Goal: Transaction & Acquisition: Purchase product/service

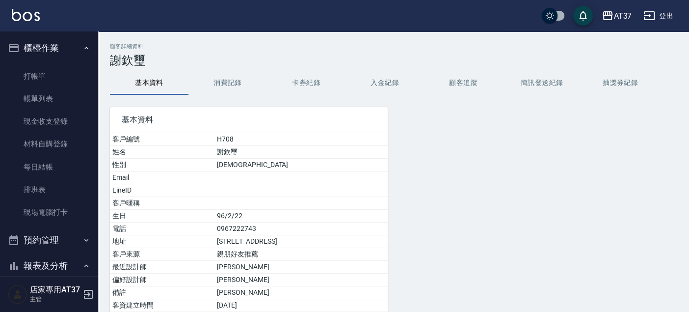
scroll to position [848, 0]
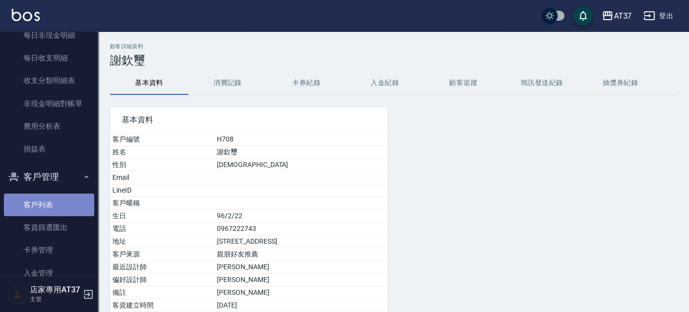
click at [54, 195] on link "客戶列表" at bounding box center [49, 204] width 90 height 23
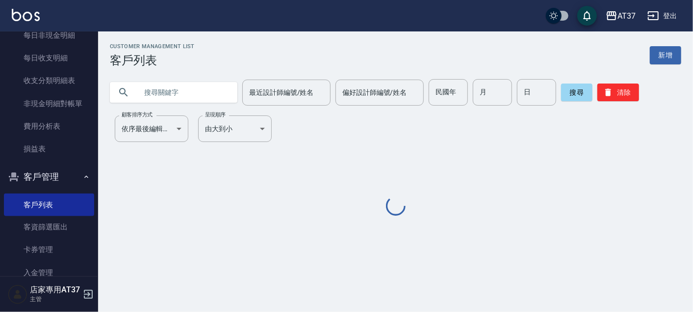
click at [208, 89] on input "text" at bounding box center [183, 92] width 92 height 26
click at [260, 88] on div "最近設計師編號/姓名 最近設計師編號/姓名" at bounding box center [286, 92] width 88 height 26
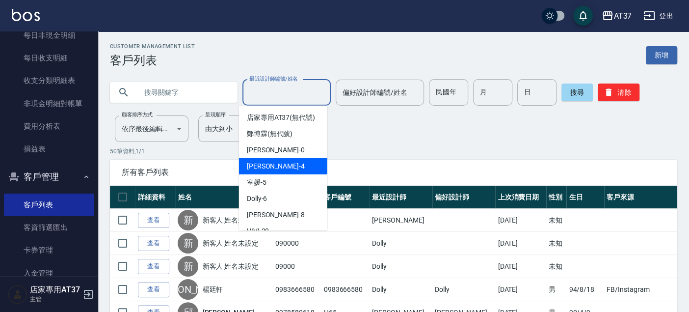
click at [263, 174] on div "Hannah -4" at bounding box center [283, 166] width 88 height 16
type input "Hannah-4"
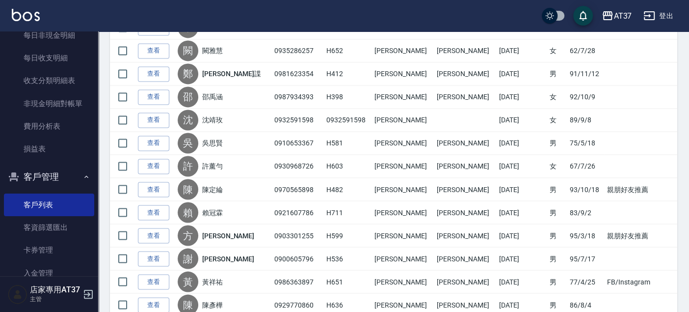
scroll to position [1088, 0]
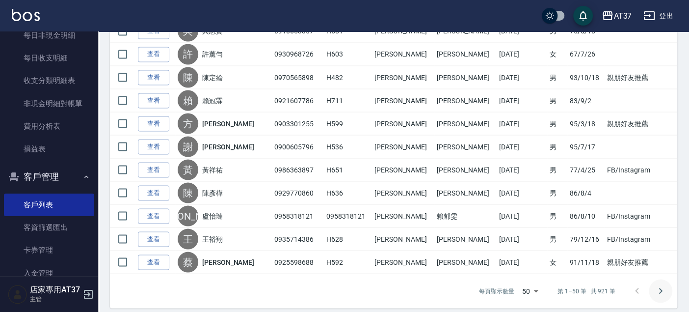
click at [658, 285] on icon "Go to next page" at bounding box center [660, 291] width 12 height 12
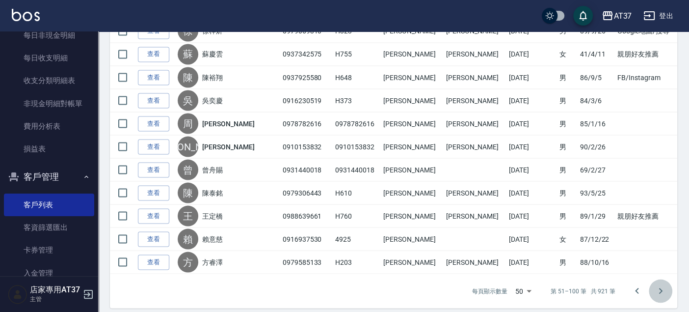
click at [662, 285] on icon "Go to next page" at bounding box center [660, 291] width 12 height 12
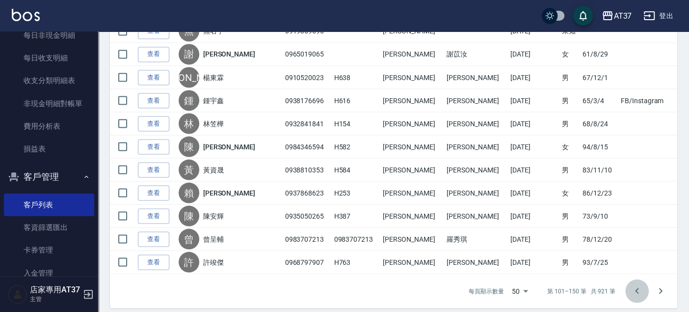
click at [640, 285] on icon "Go to previous page" at bounding box center [637, 291] width 12 height 12
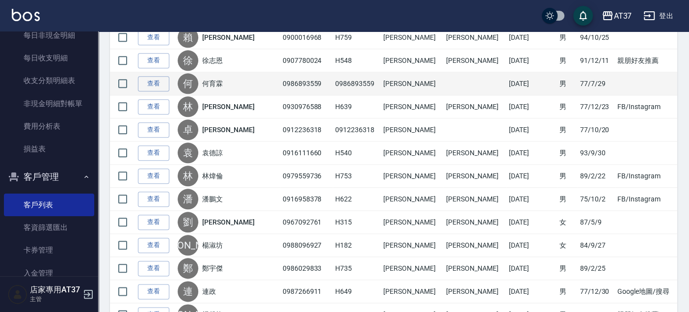
scroll to position [543, 0]
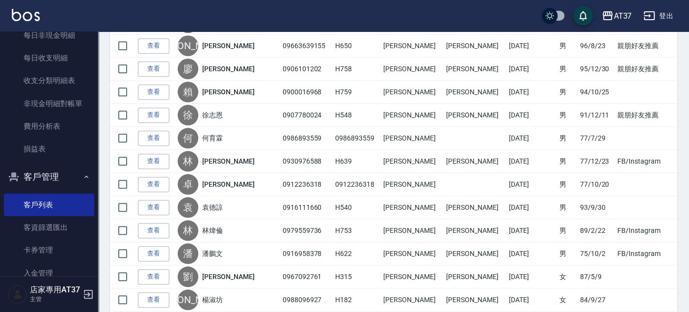
drag, startPoint x: 152, startPoint y: 69, endPoint x: 157, endPoint y: 69, distance: 5.4
click at [152, 69] on link "查看" at bounding box center [153, 68] width 31 height 15
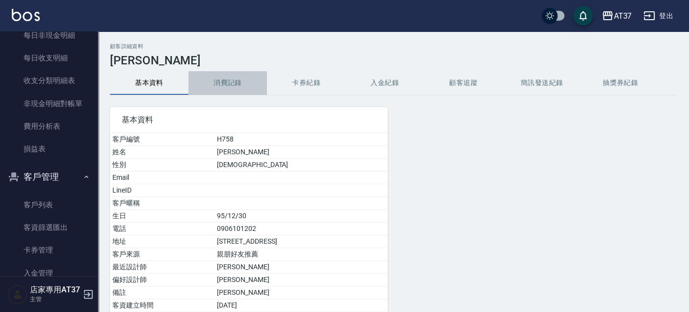
click at [231, 77] on button "消費記錄" at bounding box center [227, 83] width 78 height 24
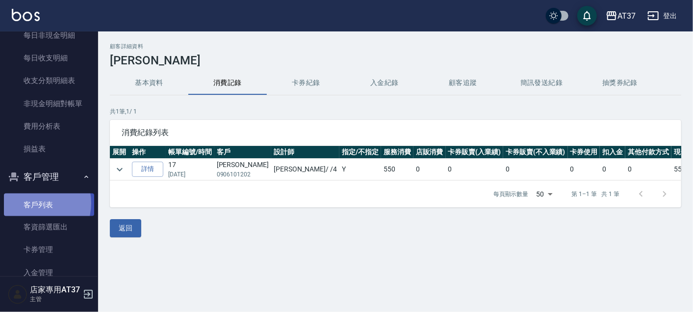
click at [32, 203] on link "客戶列表" at bounding box center [49, 204] width 90 height 23
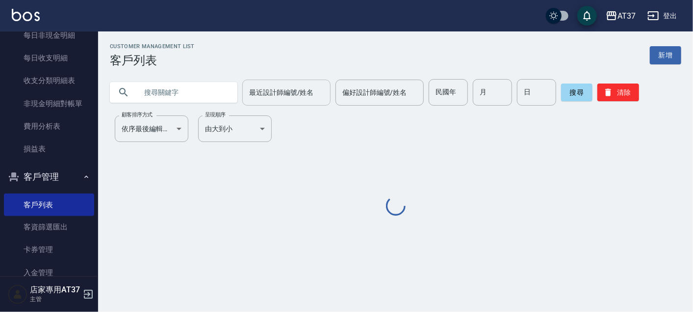
click at [291, 87] on div "最近設計師編號/姓名 最近設計師編號/姓名" at bounding box center [286, 92] width 88 height 26
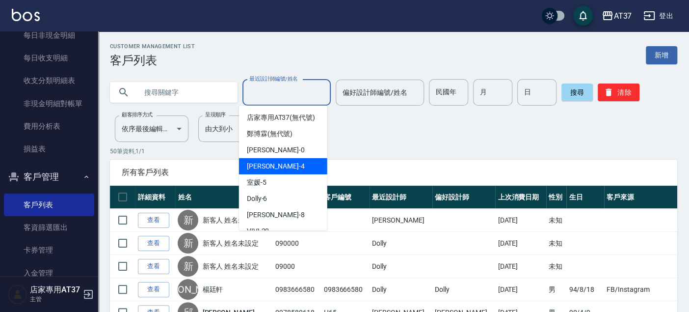
click at [277, 171] on div "Hannah -4" at bounding box center [283, 166] width 88 height 16
type input "Hannah-4"
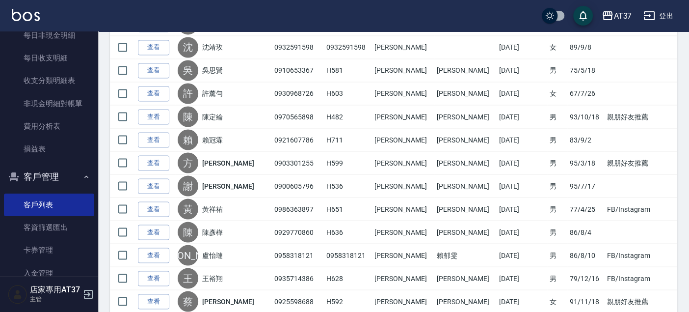
scroll to position [1088, 0]
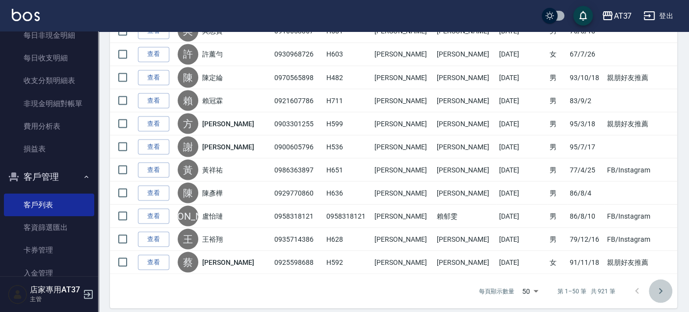
click at [654, 285] on icon "Go to next page" at bounding box center [660, 291] width 12 height 12
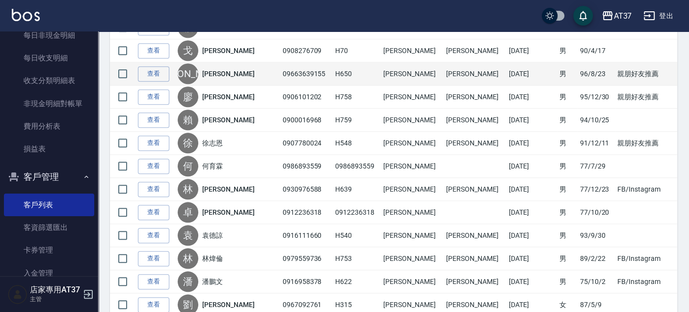
scroll to position [491, 0]
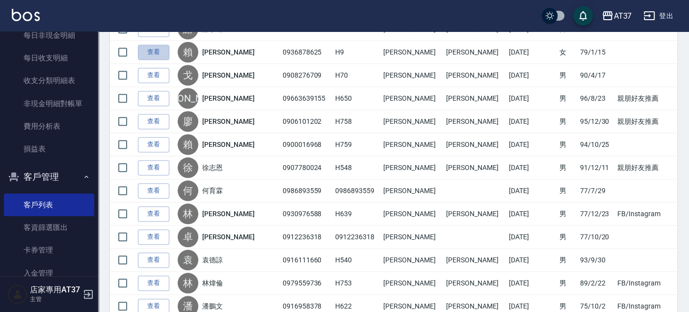
drag, startPoint x: 158, startPoint y: 53, endPoint x: 175, endPoint y: 58, distance: 17.4
click at [158, 53] on link "查看" at bounding box center [153, 52] width 31 height 15
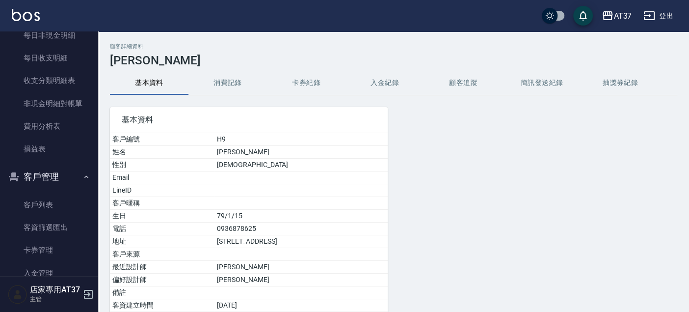
click at [246, 78] on button "消費記錄" at bounding box center [227, 83] width 78 height 24
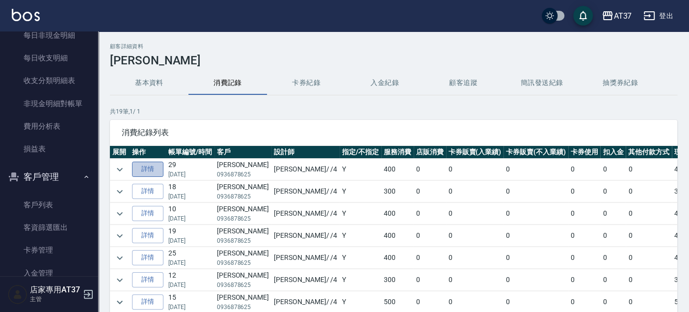
click at [158, 167] on link "詳情" at bounding box center [147, 168] width 31 height 15
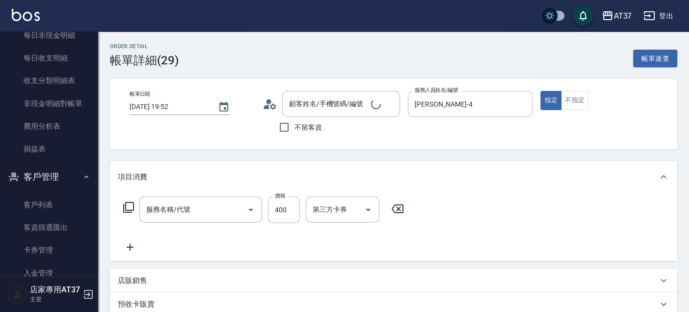
type input "2025/09/24 19:52"
type input "Hannah-4"
type input "賴薏如/0936878625/H9"
type input "毛囊髮浴(103)"
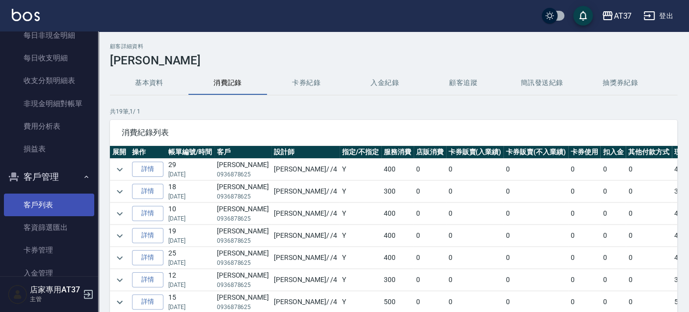
click at [48, 201] on link "客戶列表" at bounding box center [49, 204] width 90 height 23
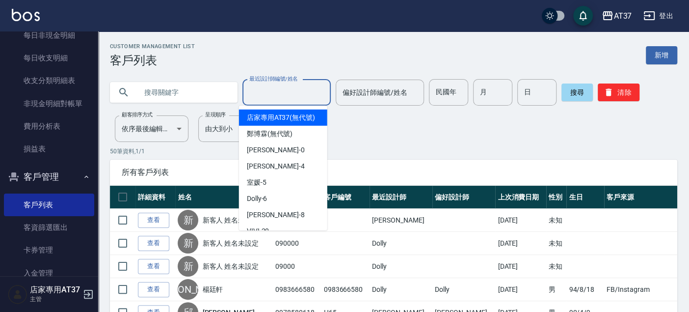
click at [252, 94] on input "最近設計師編號/姓名" at bounding box center [286, 92] width 79 height 17
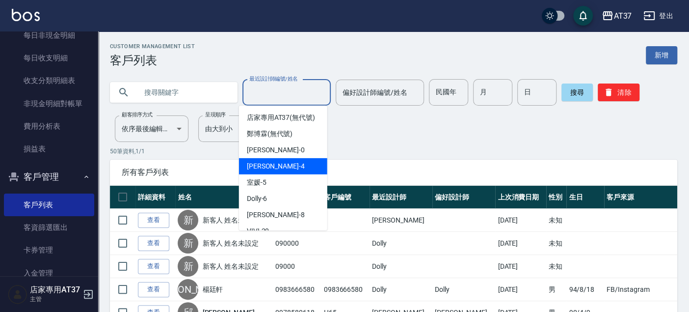
click at [262, 171] on span "Hannah -4" at bounding box center [276, 166] width 58 height 10
type input "Hannah-4"
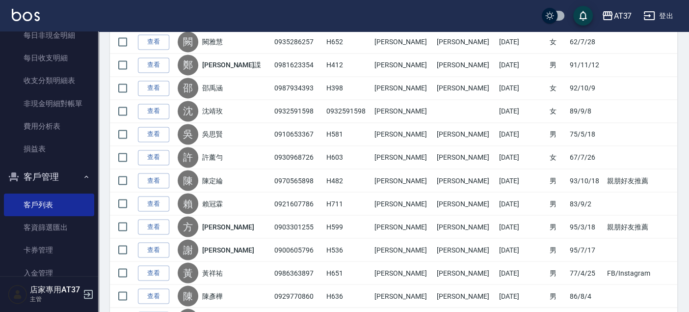
scroll to position [1088, 0]
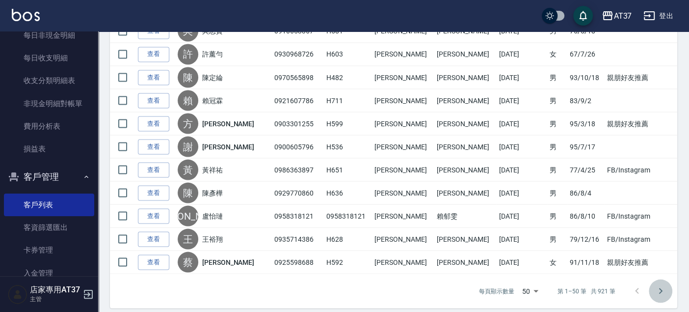
click at [664, 285] on icon "Go to next page" at bounding box center [660, 291] width 12 height 12
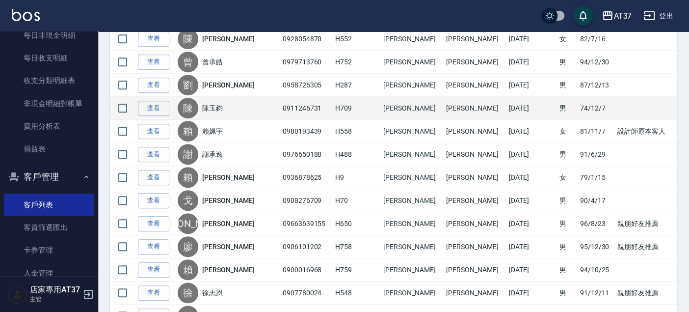
scroll to position [381, 0]
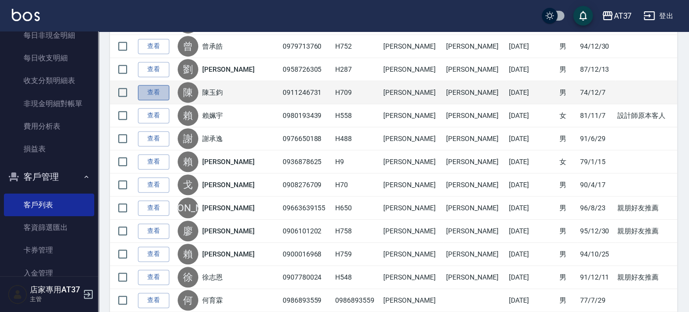
click at [160, 92] on link "查看" at bounding box center [153, 92] width 31 height 15
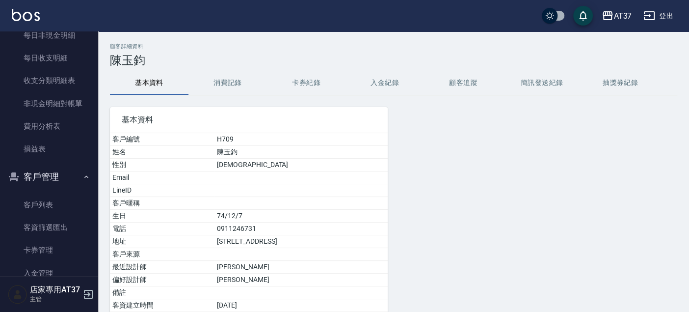
click at [209, 87] on button "消費記錄" at bounding box center [227, 83] width 78 height 24
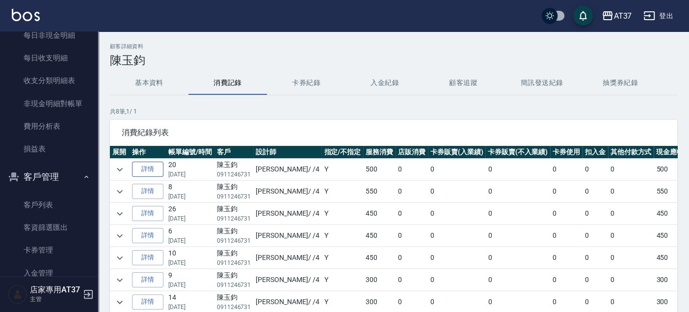
click at [141, 168] on link "詳情" at bounding box center [147, 168] width 31 height 15
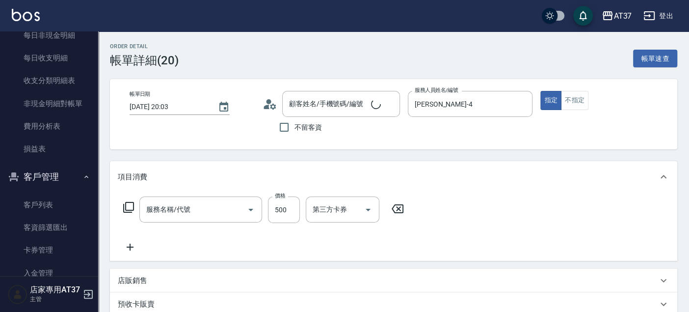
type input "2025/09/25 20:03"
type input "Hannah-4"
type input "B精油洗+剪(207)"
type input "陳玉鈞/0911246731 /H709"
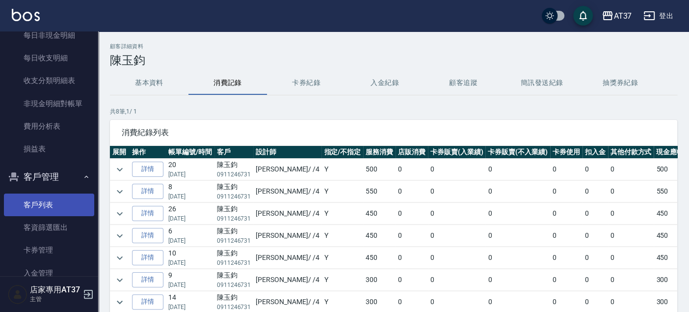
click at [46, 204] on link "客戶列表" at bounding box center [49, 204] width 90 height 23
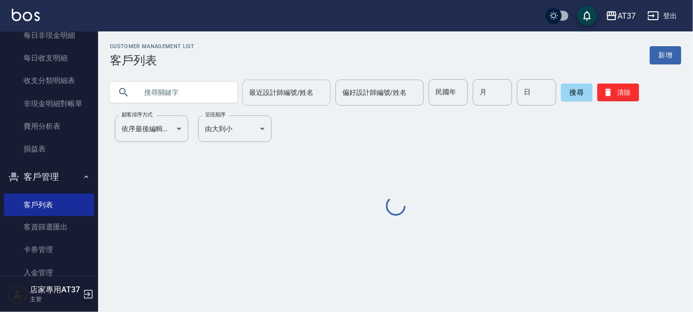
click at [281, 92] on input "最近設計師編號/姓名" at bounding box center [286, 92] width 79 height 17
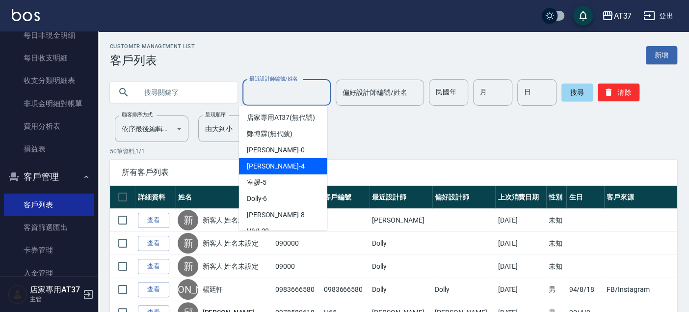
click at [261, 171] on span "Hannah -4" at bounding box center [276, 166] width 58 height 10
type input "Hannah-4"
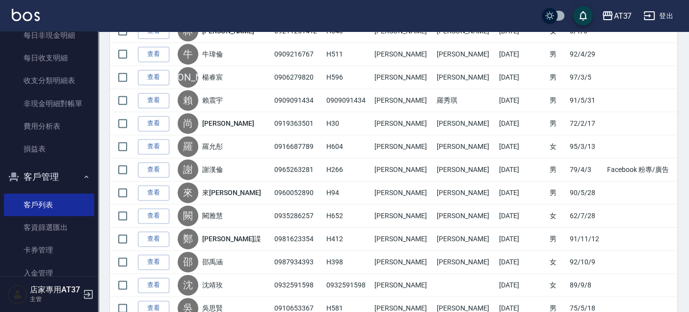
scroll to position [1088, 0]
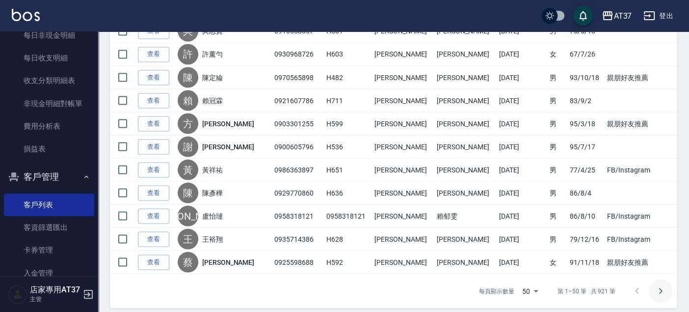
click at [659, 285] on icon "Go to next page" at bounding box center [660, 291] width 12 height 12
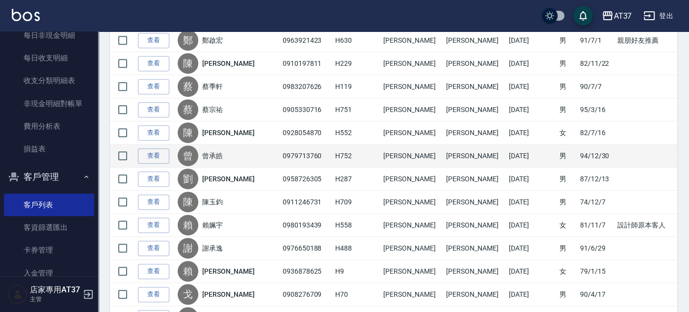
scroll to position [272, 0]
click at [164, 153] on link "查看" at bounding box center [153, 155] width 31 height 15
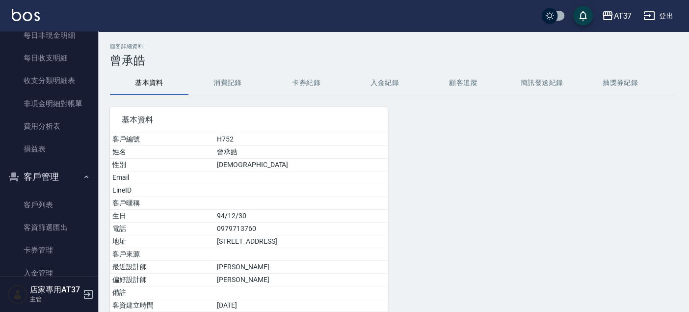
click at [233, 84] on button "消費記錄" at bounding box center [227, 83] width 78 height 24
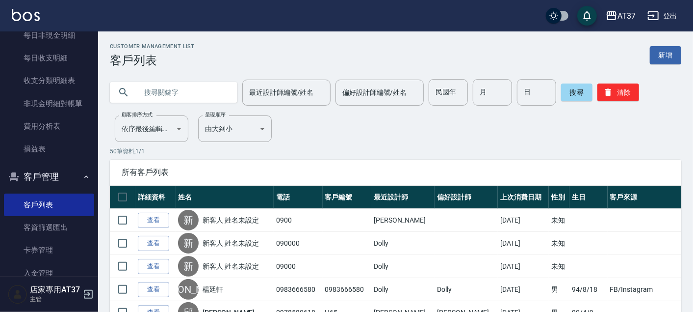
click at [295, 78] on div "最近設計師編號/姓名 最近設計師編號/姓名 偏好設計師編號/姓名 偏好設計師編號/姓名 民國年 民國年 月 月 日 日 搜尋 清除" at bounding box center [389, 86] width 583 height 38
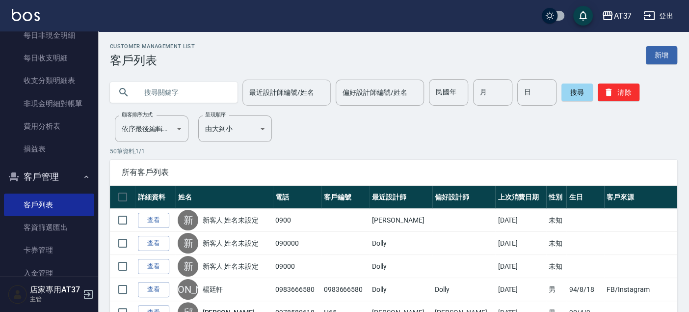
click at [293, 86] on input "最近設計師編號/姓名" at bounding box center [286, 92] width 79 height 17
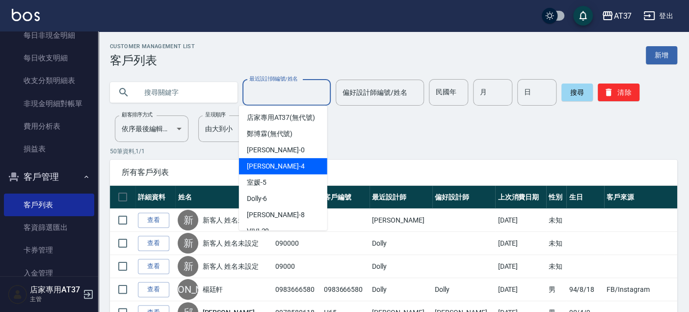
click at [287, 174] on div "Hannah -4" at bounding box center [283, 166] width 88 height 16
type input "Hannah-4"
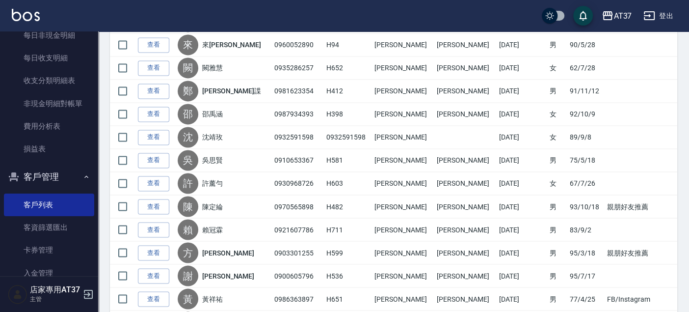
scroll to position [1088, 0]
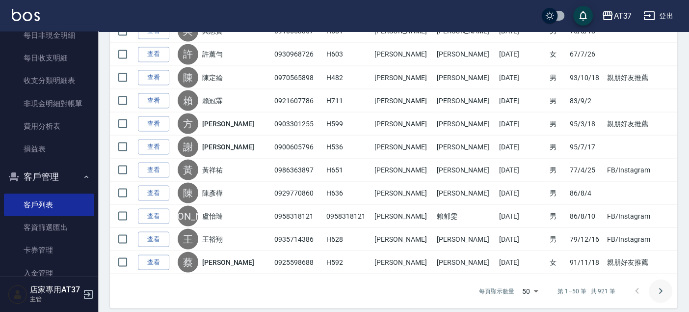
click at [660, 287] on icon "Go to next page" at bounding box center [660, 290] width 3 height 6
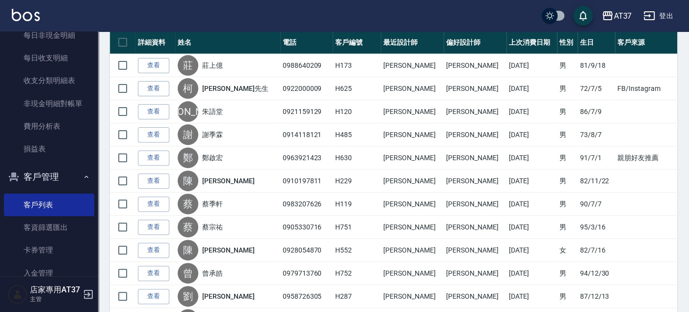
scroll to position [163, 0]
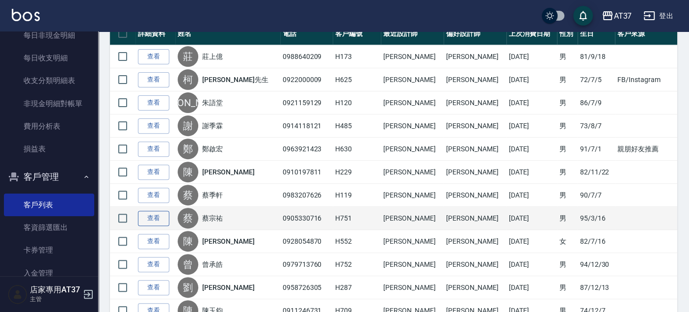
click at [150, 212] on link "查看" at bounding box center [153, 217] width 31 height 15
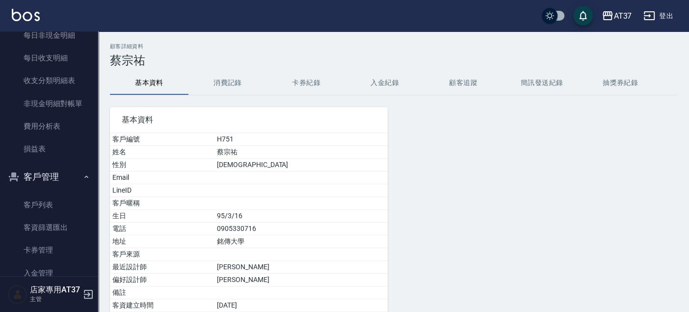
click at [240, 69] on div "顧客詳細資料 蔡宗祐 基本資料 消費記錄 卡券紀錄 入金紀錄 顧客追蹤 簡訊發送紀錄 抽獎券紀錄 基本資料 客戶編號 H751 姓名 蔡宗祐 性別 MALE …" at bounding box center [393, 209] width 591 height 332
click at [235, 78] on button "消費記錄" at bounding box center [227, 83] width 78 height 24
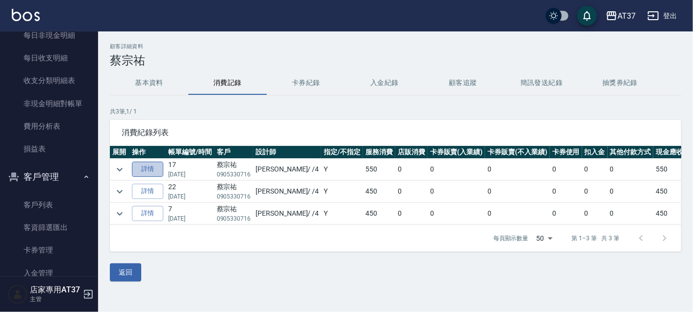
click at [149, 171] on link "詳情" at bounding box center [147, 168] width 31 height 15
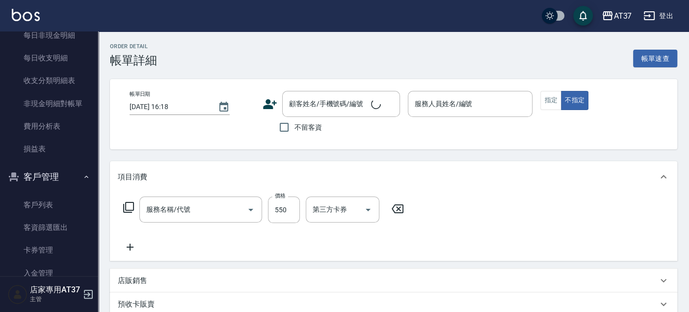
type input "2025/09/27 18:42"
type input "Hannah-4"
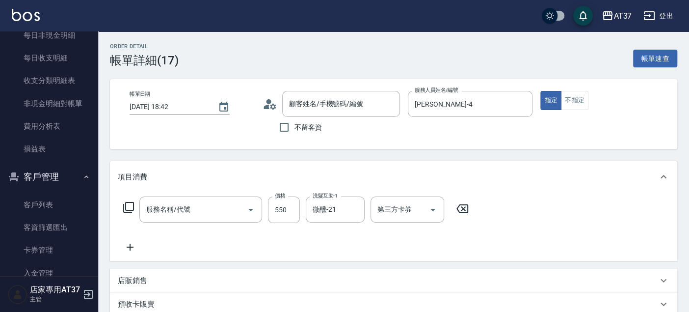
type input "A精油洗+剪(206)"
type input "蔡宗祐/0905330716/H751"
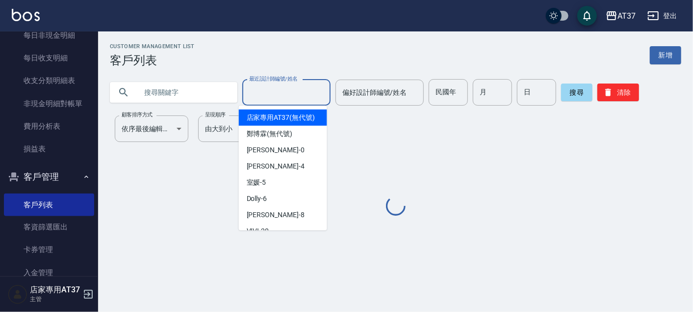
click at [276, 87] on div "最近設計師編號/姓名 最近設計師編號/姓名" at bounding box center [286, 92] width 88 height 26
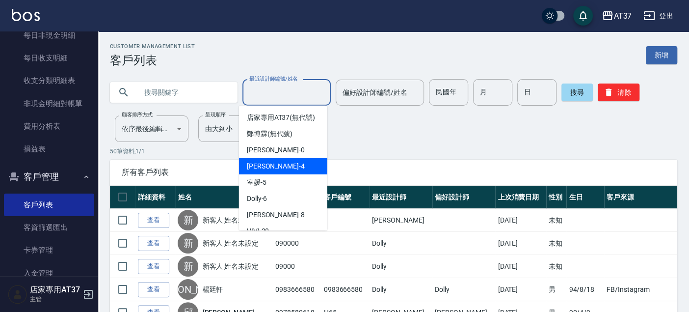
click at [275, 168] on div "Hannah -4" at bounding box center [283, 166] width 88 height 16
type input "Hannah-4"
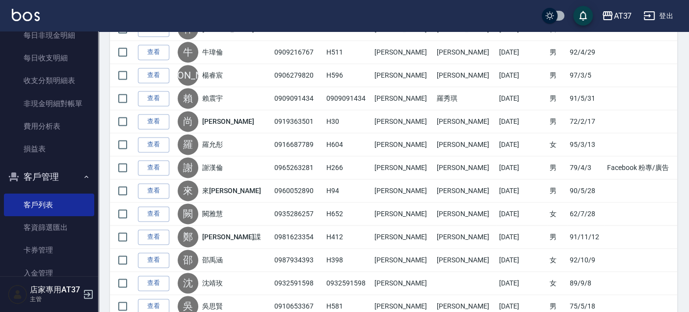
scroll to position [1088, 0]
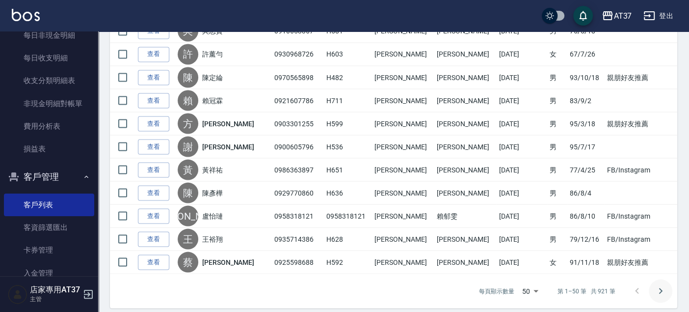
click at [654, 285] on icon "Go to next page" at bounding box center [660, 291] width 12 height 12
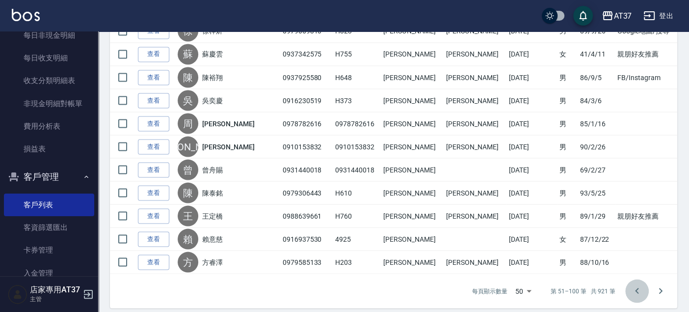
click at [642, 285] on icon "Go to previous page" at bounding box center [637, 291] width 12 height 12
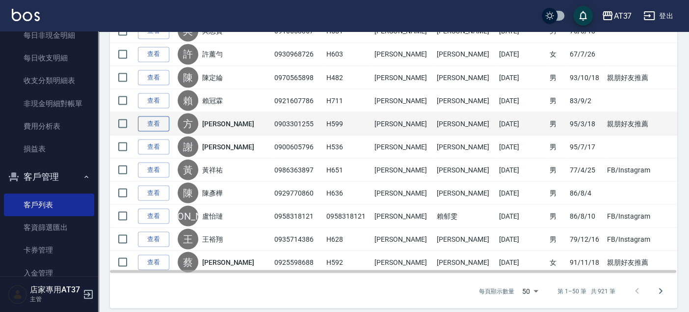
click at [163, 116] on link "查看" at bounding box center [153, 123] width 31 height 15
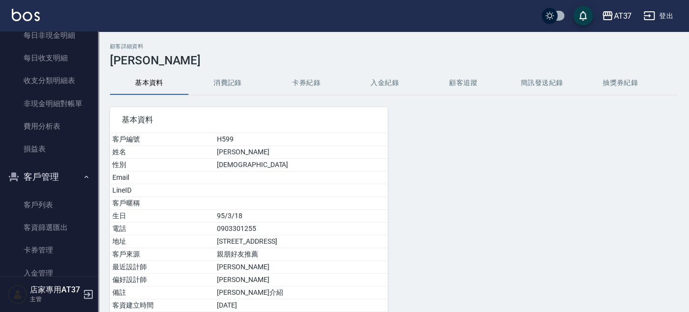
click at [239, 80] on button "消費記錄" at bounding box center [227, 83] width 78 height 24
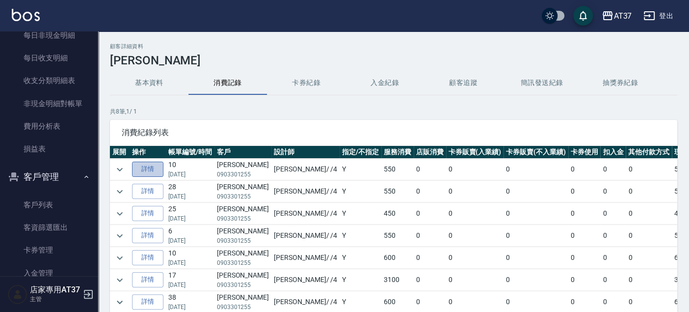
click at [140, 165] on link "詳情" at bounding box center [147, 168] width 31 height 15
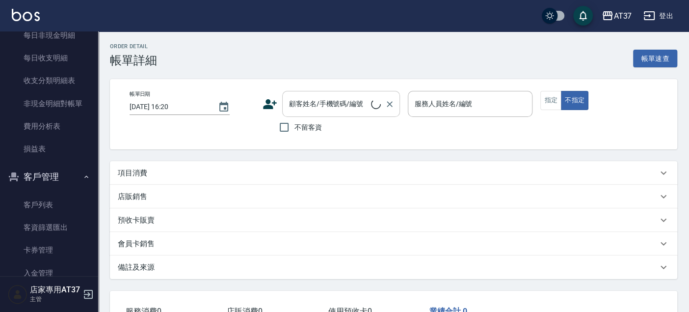
type input "2025/09/30 18:33"
type input "Hannah-4"
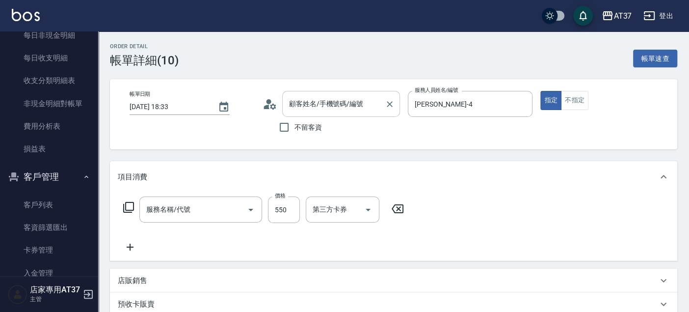
type input "方賴德/0903301255/H599"
type input "A級洗+剪(204)"
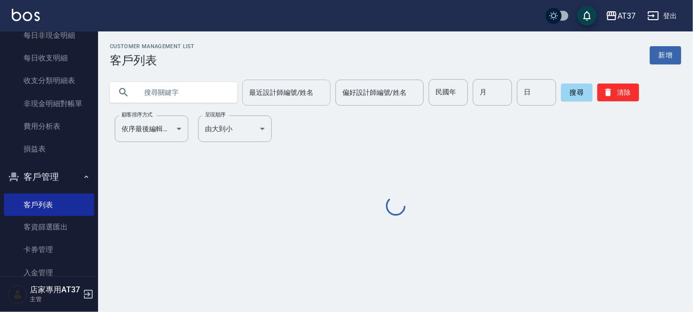
click at [284, 101] on div "最近設計師編號/姓名" at bounding box center [286, 92] width 88 height 26
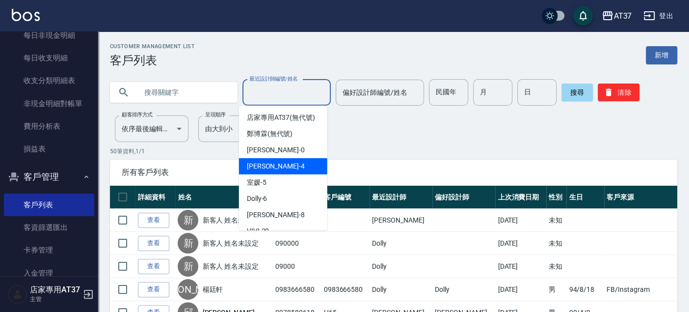
click at [279, 174] on div "Hannah -4" at bounding box center [283, 166] width 88 height 16
type input "Hannah-4"
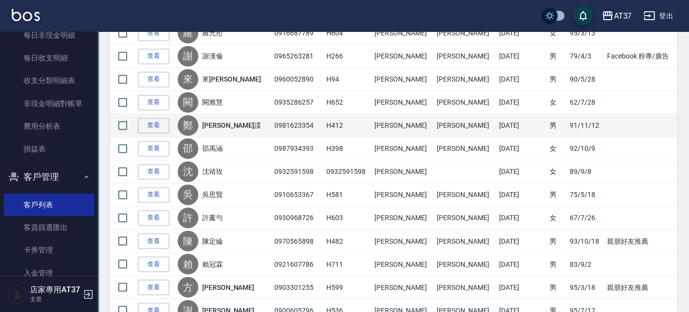
scroll to position [870, 0]
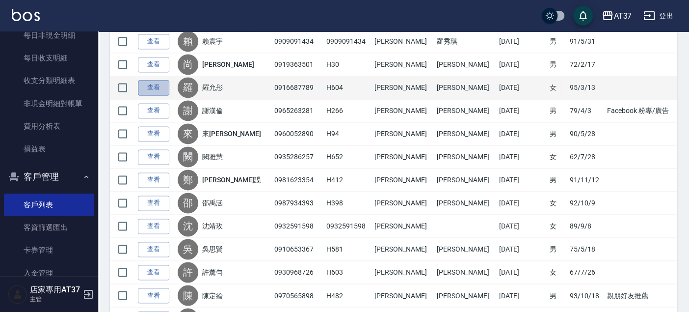
click at [161, 85] on link "查看" at bounding box center [153, 87] width 31 height 15
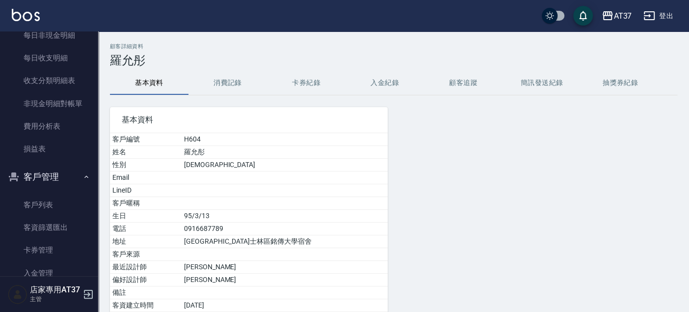
click at [236, 82] on button "消費記錄" at bounding box center [227, 83] width 78 height 24
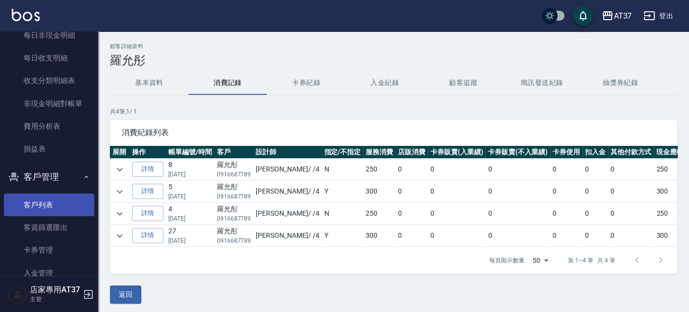
click at [29, 202] on link "客戶列表" at bounding box center [49, 204] width 90 height 23
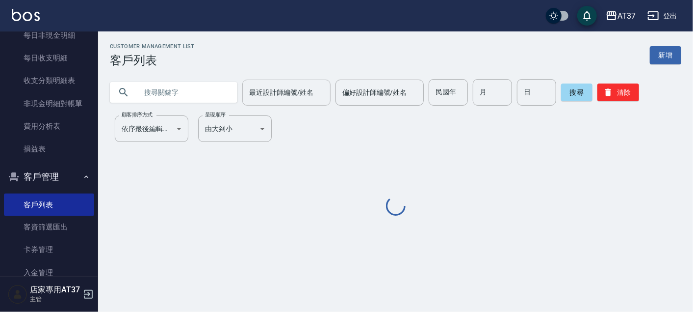
click at [261, 97] on input "最近設計師編號/姓名" at bounding box center [286, 92] width 79 height 17
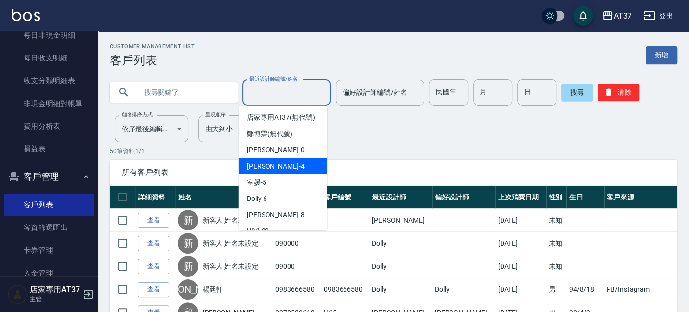
click at [261, 171] on span "Hannah -4" at bounding box center [276, 166] width 58 height 10
type input "Hannah-4"
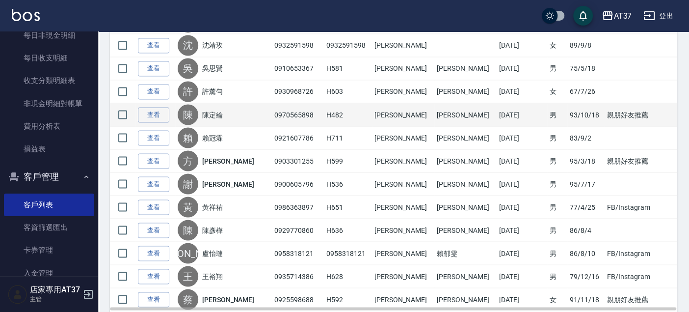
scroll to position [1088, 0]
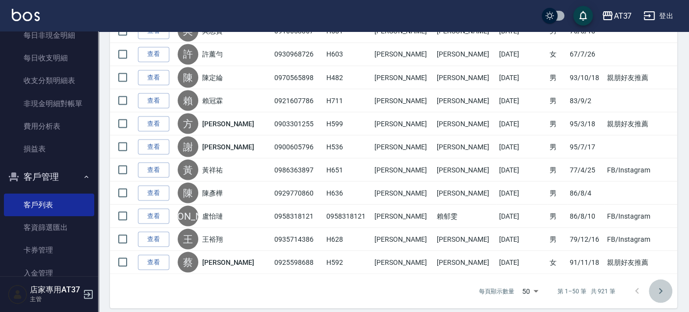
click at [659, 285] on icon "Go to next page" at bounding box center [660, 291] width 12 height 12
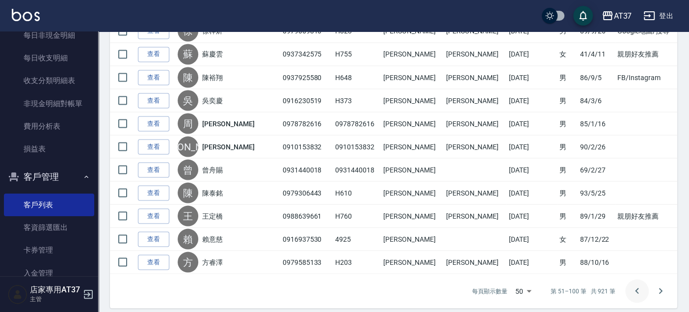
click at [628, 280] on button "Go to previous page" at bounding box center [637, 291] width 24 height 24
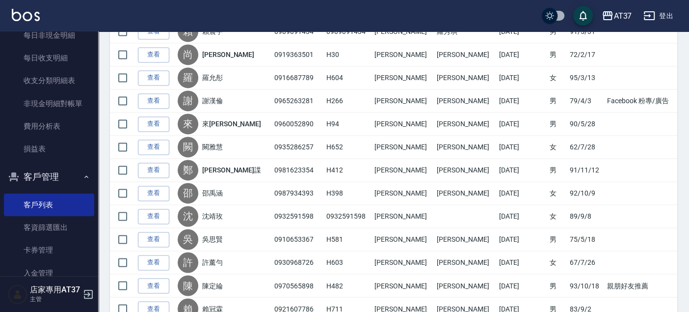
scroll to position [870, 0]
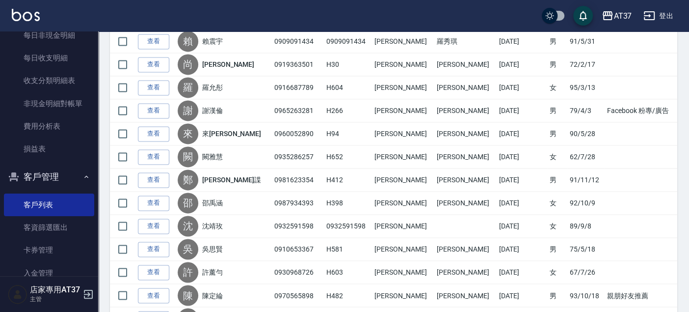
drag, startPoint x: 144, startPoint y: 58, endPoint x: 182, endPoint y: 7, distance: 63.5
click at [144, 58] on link "查看" at bounding box center [153, 64] width 31 height 15
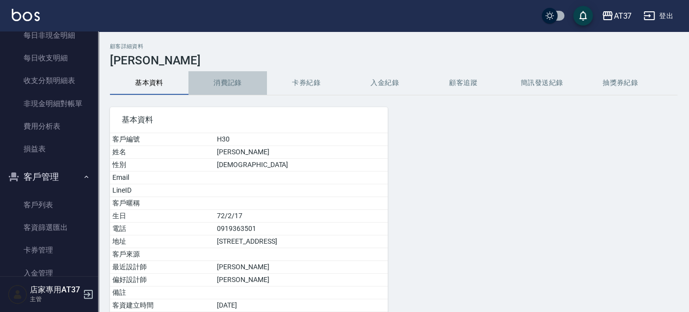
click at [229, 78] on button "消費記錄" at bounding box center [227, 83] width 78 height 24
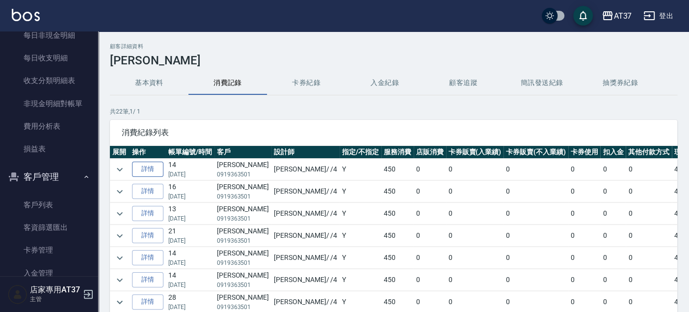
click at [144, 168] on link "詳情" at bounding box center [147, 168] width 31 height 15
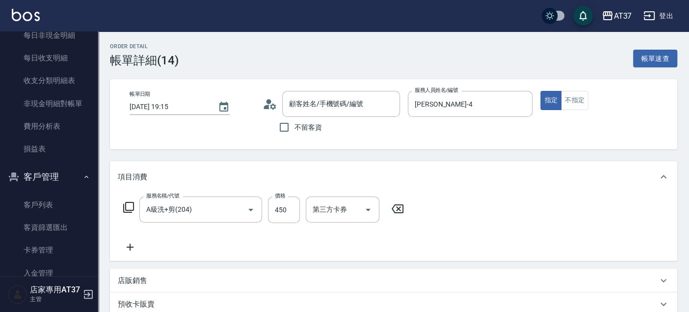
type input "2025/10/02 19:15"
type input "Hannah-4"
type input "A級洗+剪(204)"
type input "尚耘帆/0919363501/H30"
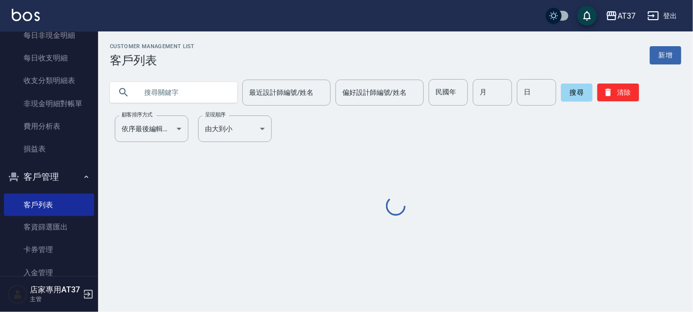
click at [267, 95] on div "最近設計師編號/姓名 最近設計師編號/姓名" at bounding box center [286, 92] width 88 height 26
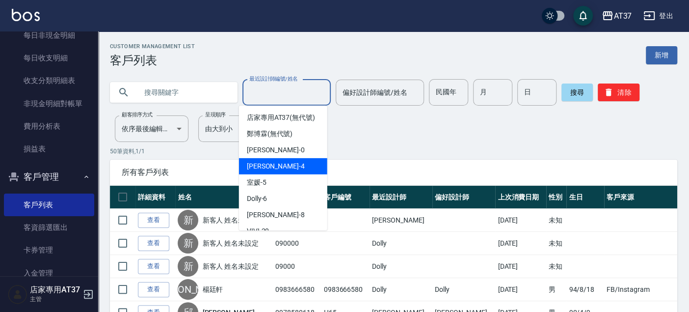
click at [283, 174] on div "Hannah -4" at bounding box center [283, 166] width 88 height 16
type input "Hannah-4"
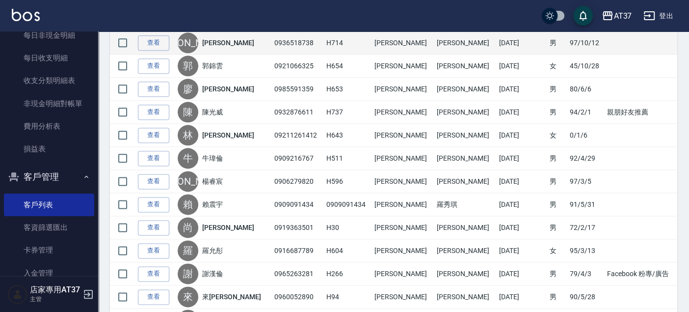
scroll to position [708, 0]
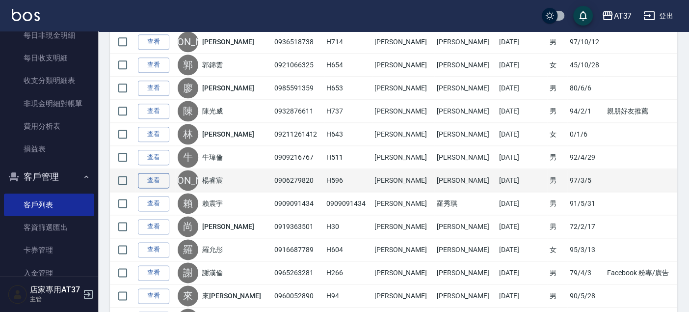
click at [156, 175] on link "查看" at bounding box center [153, 180] width 31 height 15
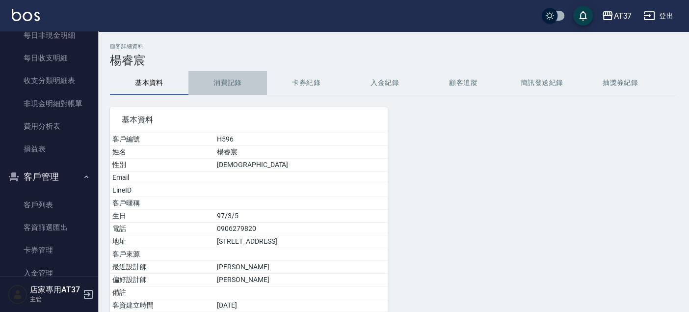
click at [227, 79] on button "消費記錄" at bounding box center [227, 83] width 78 height 24
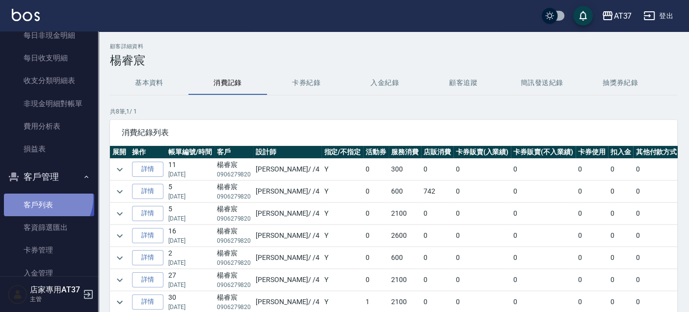
click at [46, 198] on link "客戶列表" at bounding box center [49, 204] width 90 height 23
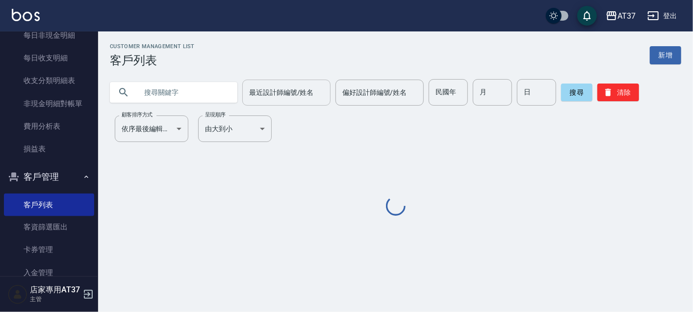
click at [259, 82] on div "最近設計師編號/姓名" at bounding box center [286, 92] width 88 height 26
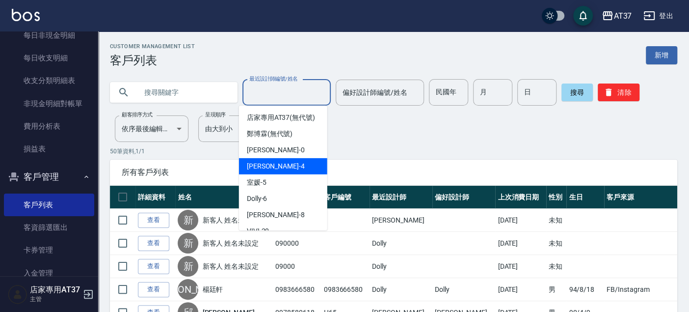
click at [267, 171] on span "Hannah -4" at bounding box center [276, 166] width 58 height 10
type input "Hannah-4"
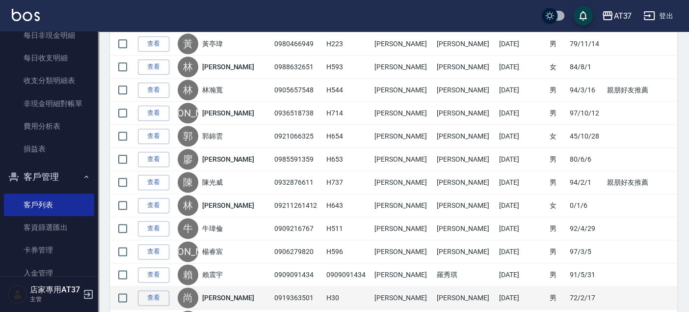
scroll to position [708, 0]
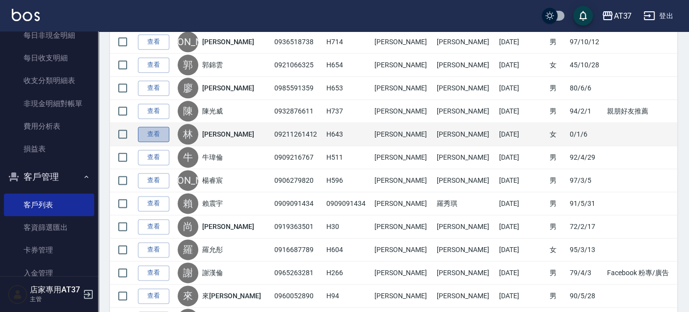
click at [156, 130] on link "查看" at bounding box center [153, 134] width 31 height 15
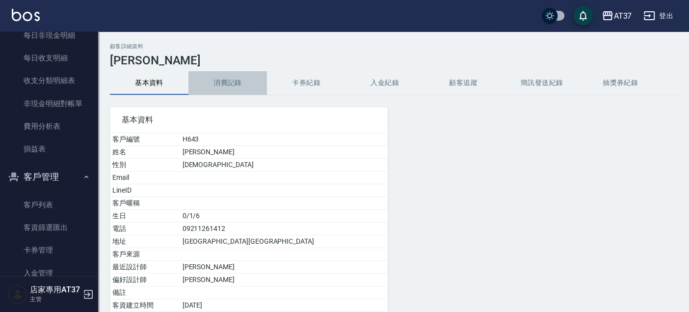
click at [223, 83] on button "消費記錄" at bounding box center [227, 83] width 78 height 24
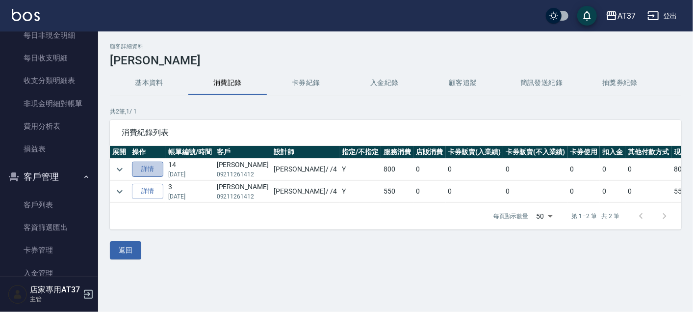
click at [146, 165] on link "詳情" at bounding box center [147, 168] width 31 height 15
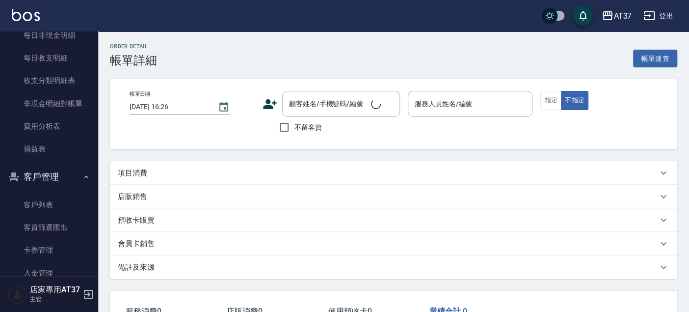
type input "2025/10/03 19:20"
type input "Hannah-4"
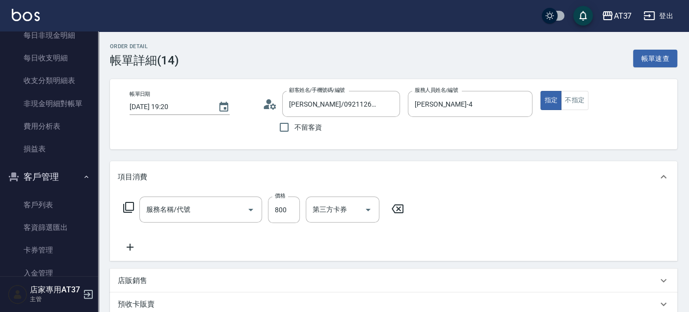
type input "林芝儀/09211261412/H643"
type input "A精油洗+剪(206)"
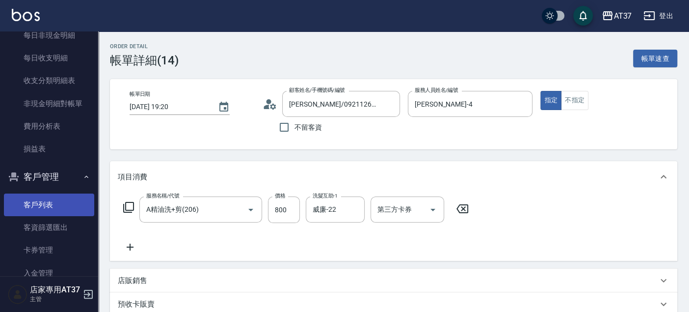
click at [38, 203] on link "客戶列表" at bounding box center [49, 204] width 90 height 23
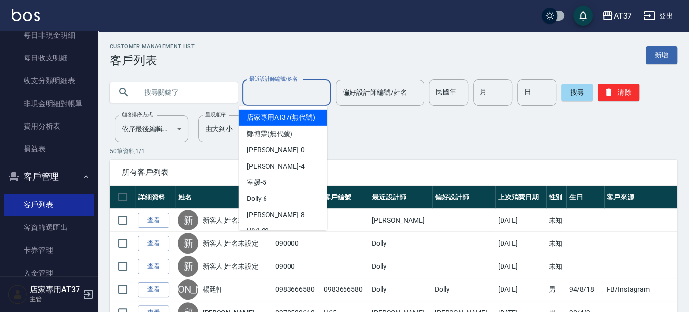
click at [261, 92] on input "最近設計師編號/姓名" at bounding box center [286, 92] width 79 height 17
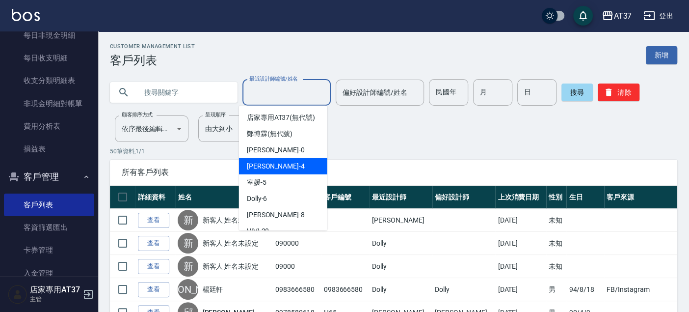
click at [257, 169] on div "Hannah -4" at bounding box center [283, 166] width 88 height 16
type input "Hannah-4"
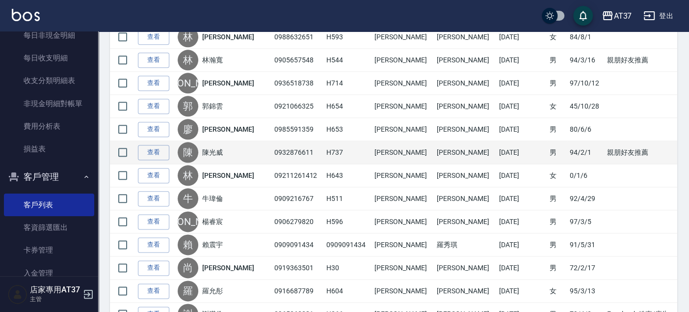
scroll to position [654, 0]
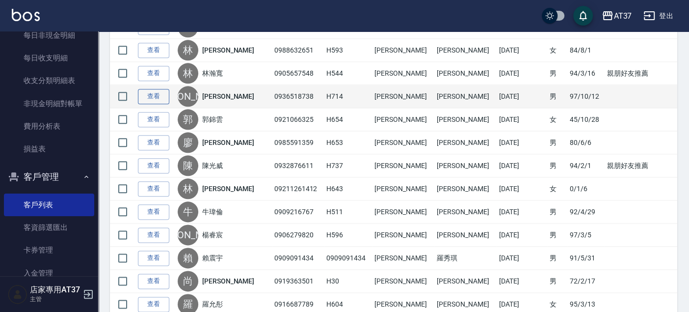
click at [163, 91] on link "查看" at bounding box center [153, 96] width 31 height 15
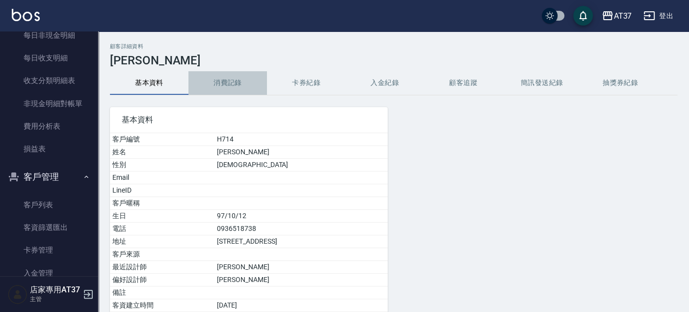
click at [214, 81] on button "消費記錄" at bounding box center [227, 83] width 78 height 24
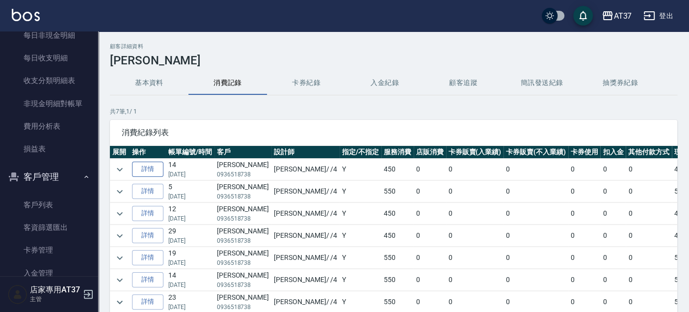
click at [153, 167] on link "詳情" at bounding box center [147, 168] width 31 height 15
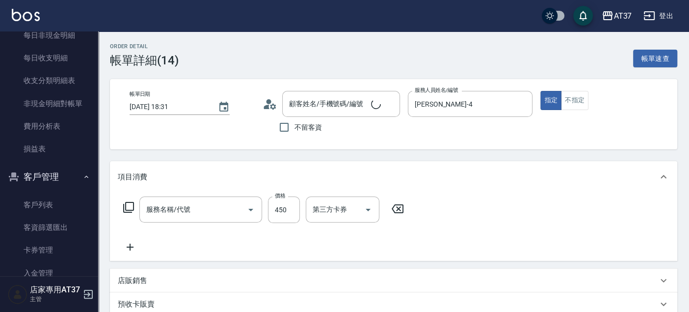
type input "2025/10/04 18:31"
type input "Hannah-4"
type input "A級洗+剪(204)"
type input "楊皓宇/0936518738/H714"
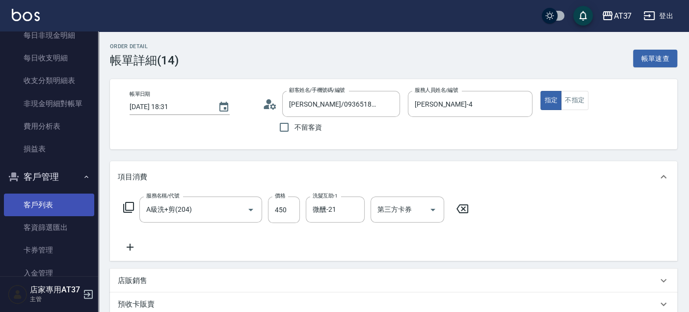
click at [44, 203] on link "客戶列表" at bounding box center [49, 204] width 90 height 23
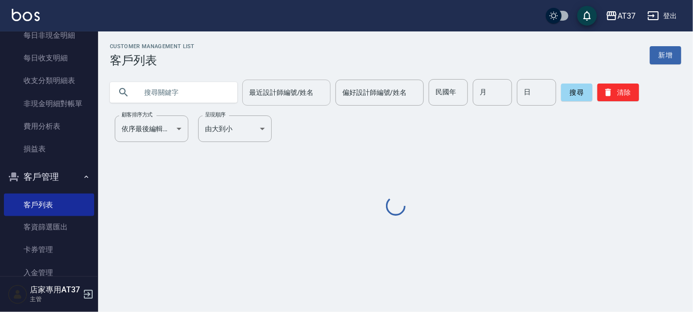
click at [265, 96] on div "最近設計師編號/姓名 最近設計師編號/姓名" at bounding box center [286, 92] width 88 height 26
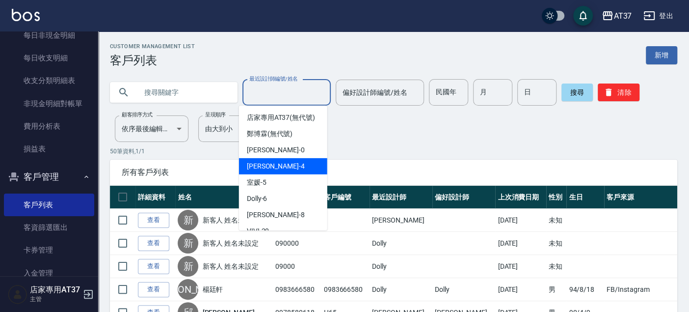
click at [273, 171] on span "Hannah -4" at bounding box center [276, 166] width 58 height 10
type input "Hannah-4"
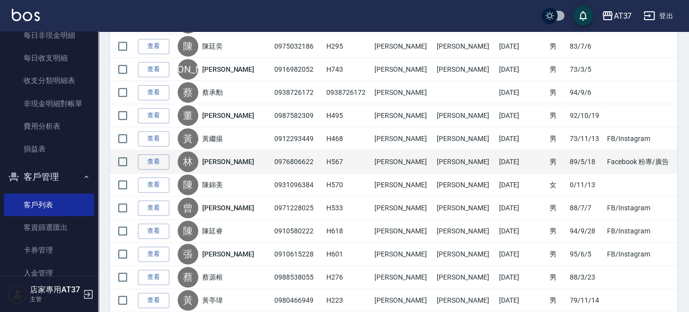
scroll to position [491, 0]
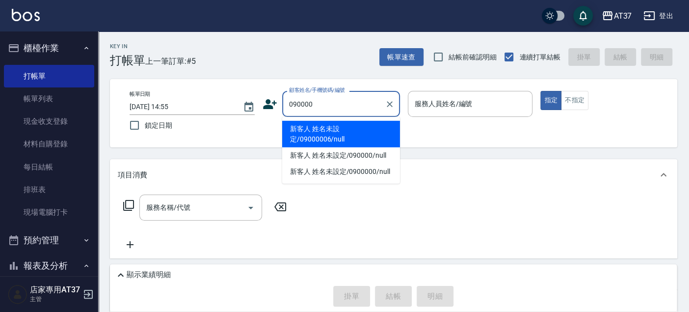
type input "新客人 姓名未設定/09000006/null"
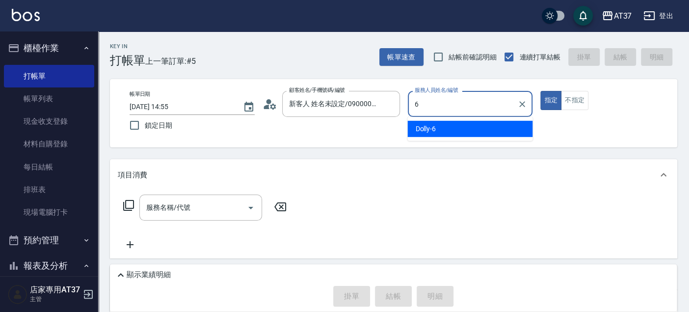
type input "Dolly-6"
type button "true"
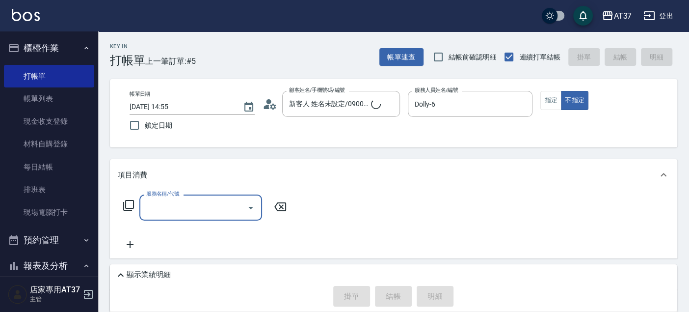
type input "新客人 姓名未設定/090000/null"
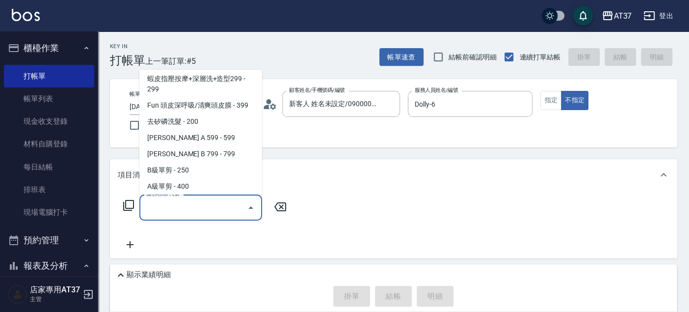
scroll to position [245, 0]
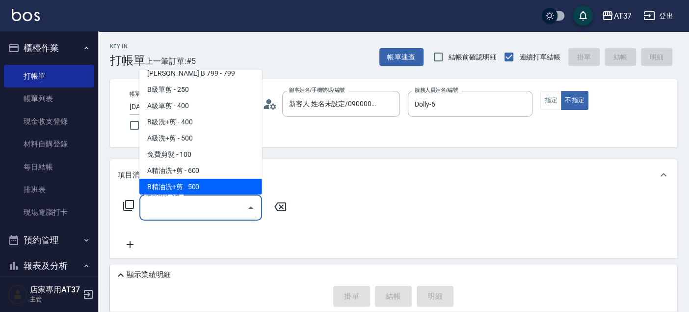
type input "B精油洗+剪(207)"
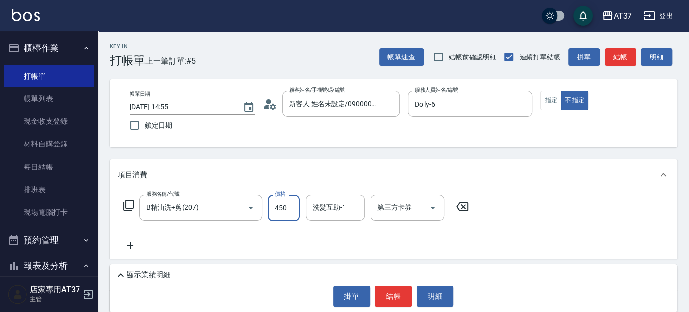
type input "450"
click at [617, 58] on button "結帳" at bounding box center [619, 57] width 31 height 18
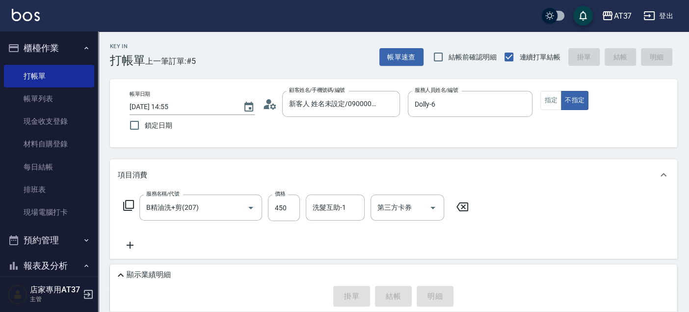
type input "2025/10/13 15:42"
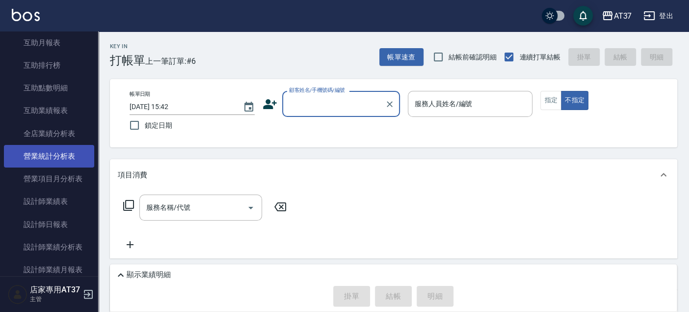
scroll to position [381, 0]
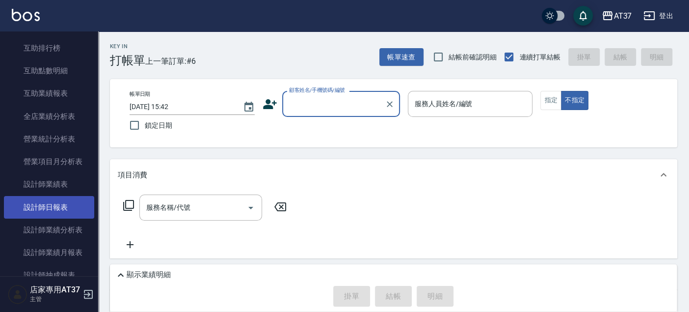
click at [65, 204] on link "設計師日報表" at bounding box center [49, 207] width 90 height 23
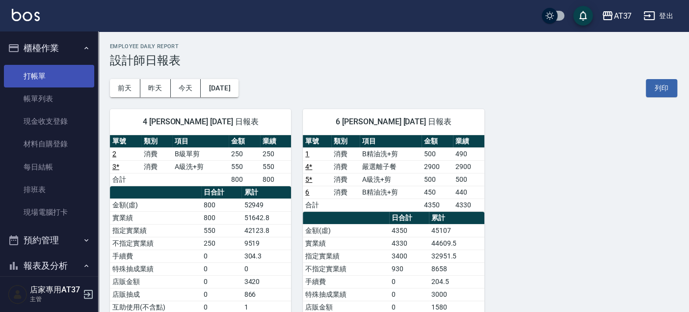
click at [36, 76] on link "打帳單" at bounding box center [49, 76] width 90 height 23
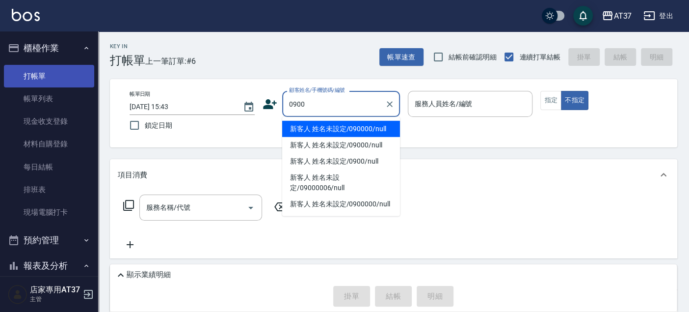
type input "新客人 姓名未設定/090000/null"
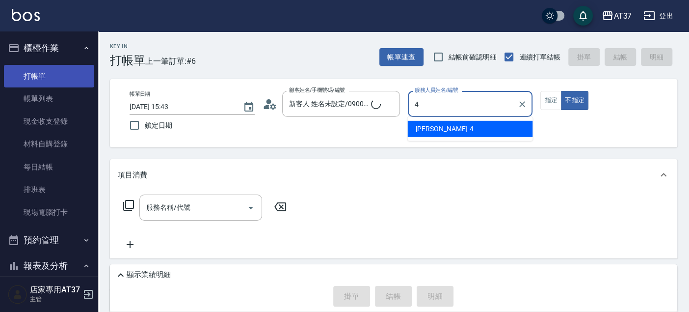
type input "Hannah-4"
type button "false"
type input "新客人 姓名未設定/0900/null"
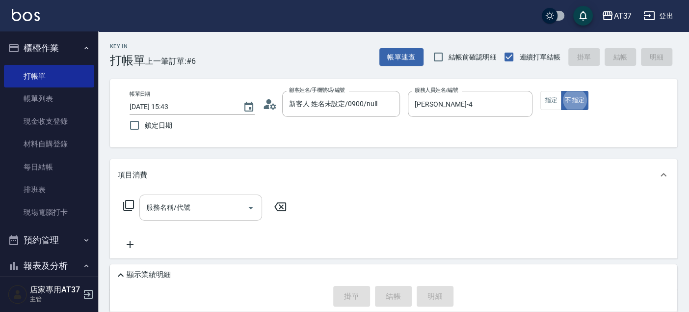
click at [198, 214] on input "服務名稱/代號" at bounding box center [193, 207] width 99 height 17
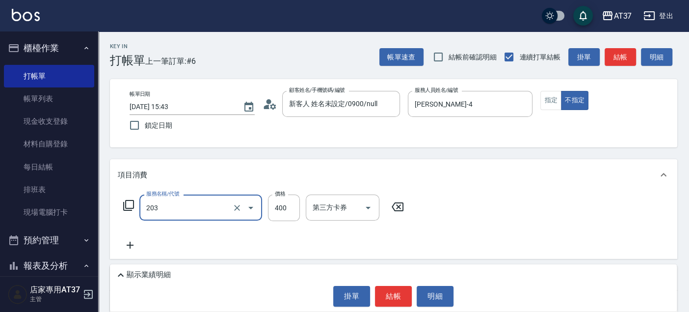
type input "B級洗+剪(203)"
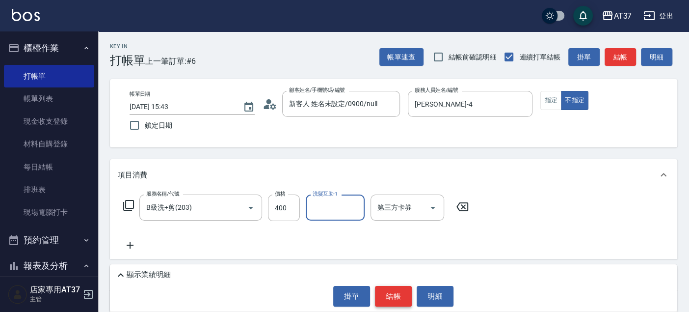
click at [403, 289] on button "結帳" at bounding box center [393, 296] width 37 height 21
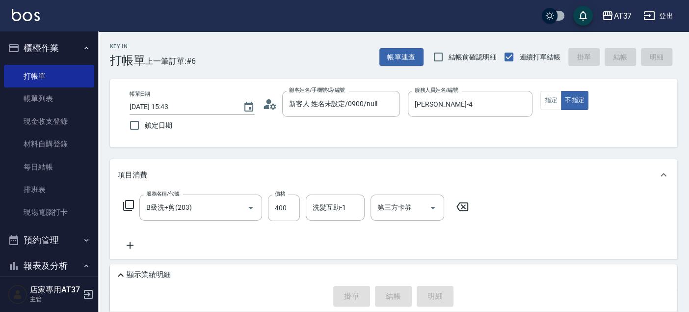
type input "2025/10/13 15:47"
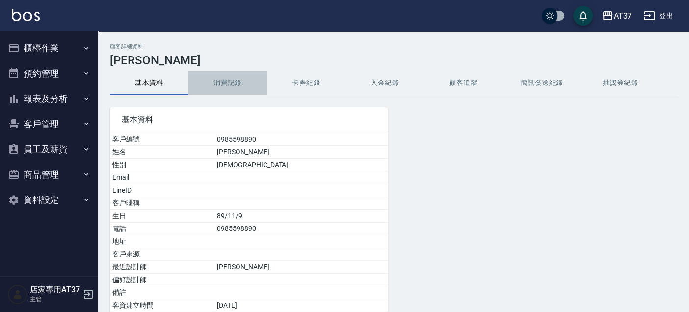
click at [242, 92] on button "消費記錄" at bounding box center [227, 83] width 78 height 24
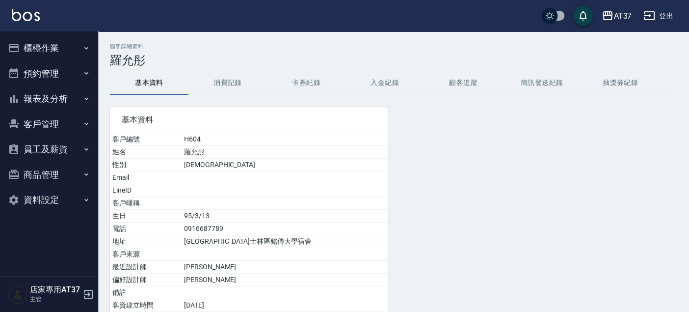
click at [217, 70] on div "顧客詳細資料 [PERSON_NAME] 基本資料 消費記錄 卡券紀錄 入金紀錄 顧客追蹤 簡訊發送紀錄 抽獎券紀錄 基本資料 客戶編號 H604 姓名 [P…" at bounding box center [393, 209] width 591 height 332
click at [218, 80] on button "消費記錄" at bounding box center [227, 83] width 78 height 24
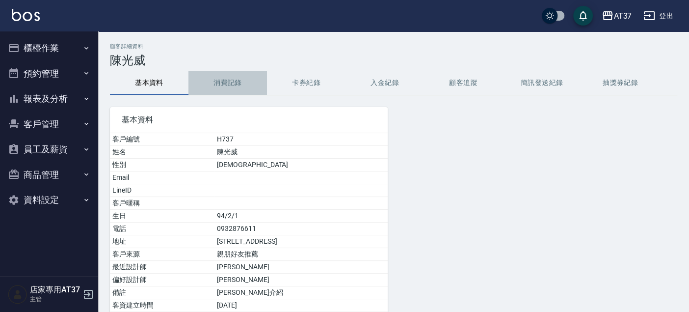
click at [233, 80] on button "消費記錄" at bounding box center [227, 83] width 78 height 24
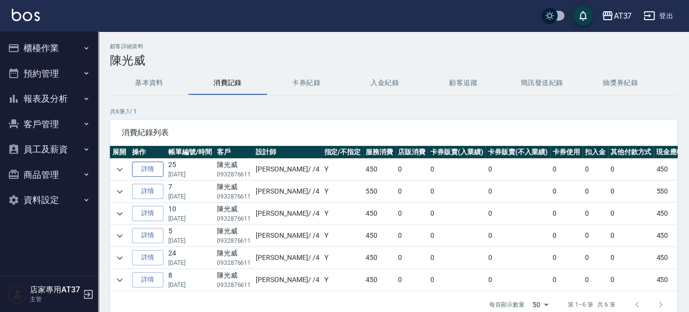
click at [145, 172] on link "詳情" at bounding box center [147, 168] width 31 height 15
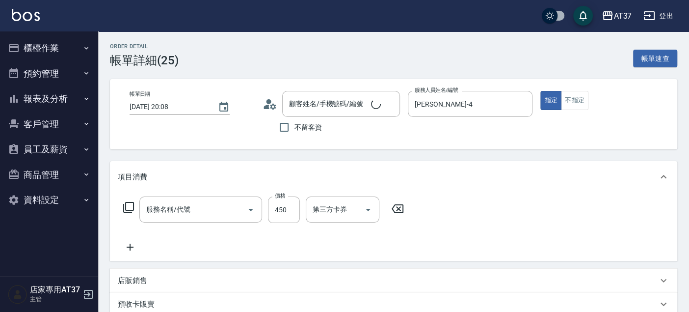
type input "2025/10/03 20:08"
type input "[PERSON_NAME]-4"
type input "陳光威/0932876611/H737"
type input "A級洗+剪(204)"
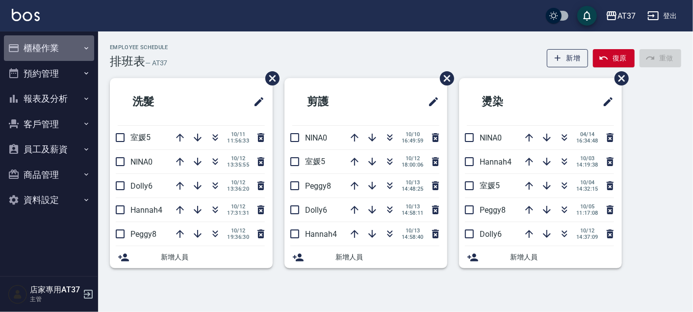
click at [26, 49] on button "櫃檯作業" at bounding box center [49, 48] width 90 height 26
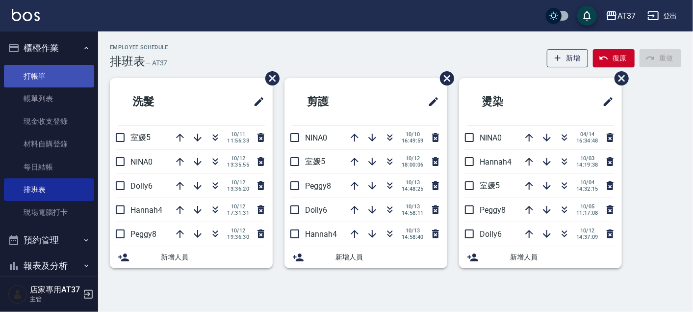
click at [45, 78] on link "打帳單" at bounding box center [49, 76] width 90 height 23
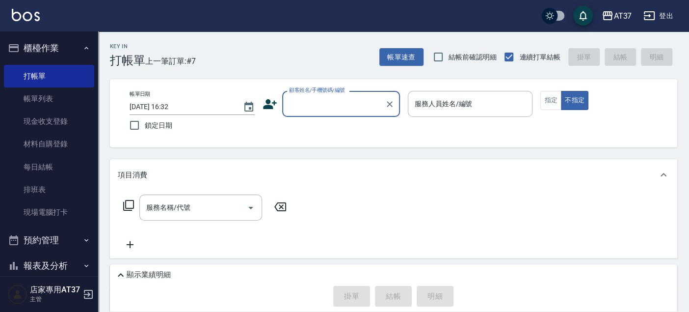
click at [325, 101] on input "顧客姓名/手機號碼/編號" at bounding box center [334, 103] width 94 height 17
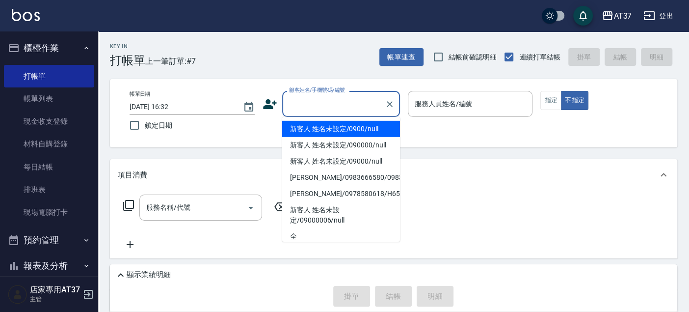
click at [330, 125] on li "新客人 姓名未設定/0900/null" at bounding box center [341, 129] width 118 height 16
type input "新客人 姓名未設定/0900/null"
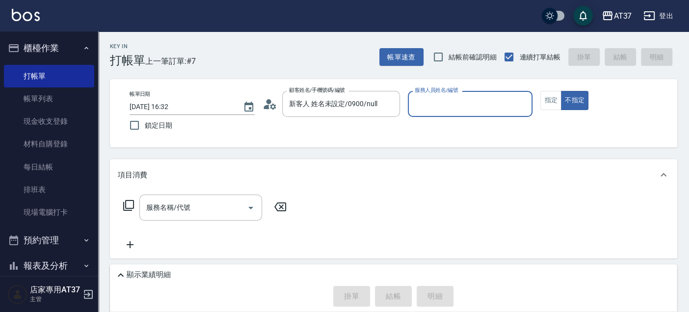
click at [470, 113] on div "服務人員姓名/編號" at bounding box center [470, 104] width 125 height 26
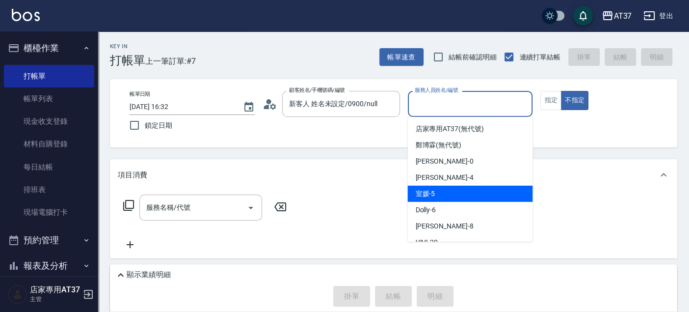
scroll to position [54, 0]
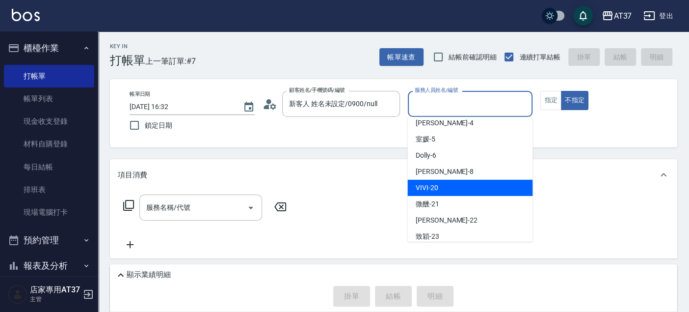
click at [449, 186] on div "VIVI -20" at bounding box center [469, 188] width 125 height 16
type input "VIVI-20"
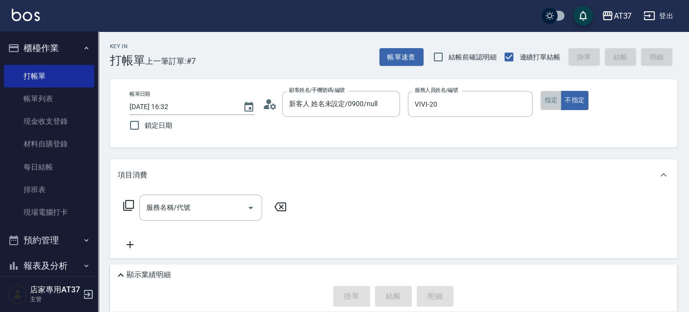
click at [547, 97] on button "指定" at bounding box center [550, 100] width 21 height 19
click at [191, 199] on input "服務名稱/代號" at bounding box center [193, 207] width 99 height 17
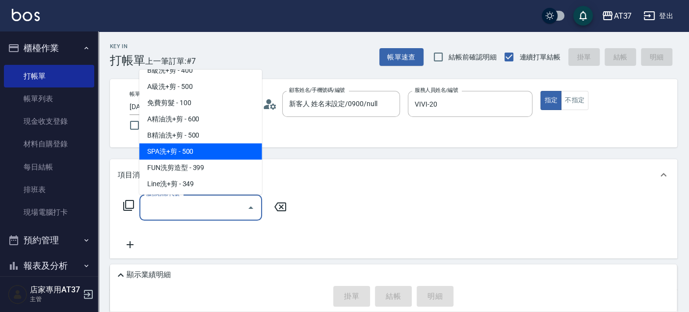
scroll to position [272, 0]
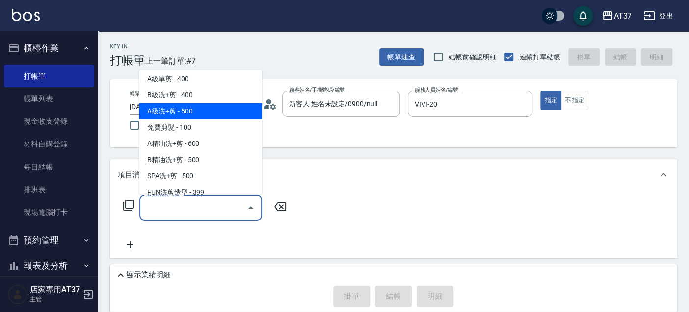
click at [186, 109] on span "A級洗+剪 - 500" at bounding box center [200, 111] width 123 height 16
type input "A級洗+剪(204)"
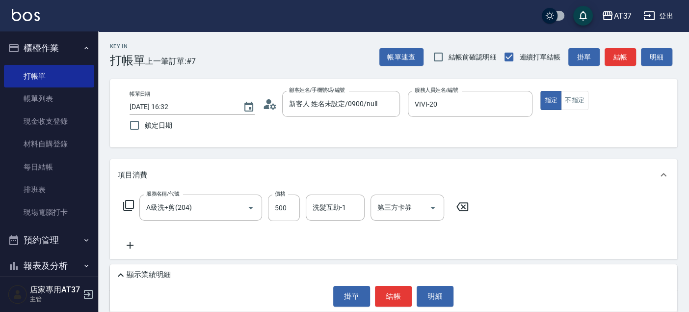
click at [126, 244] on icon at bounding box center [130, 245] width 25 height 12
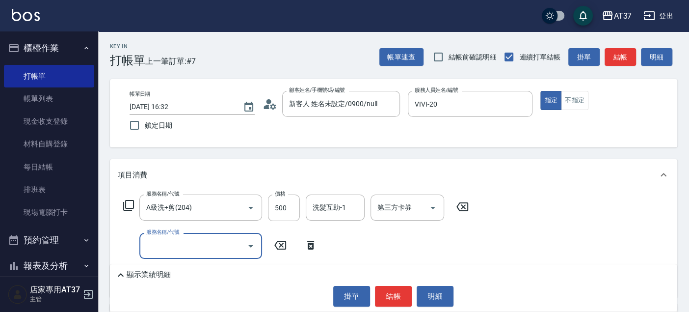
scroll to position [54, 0]
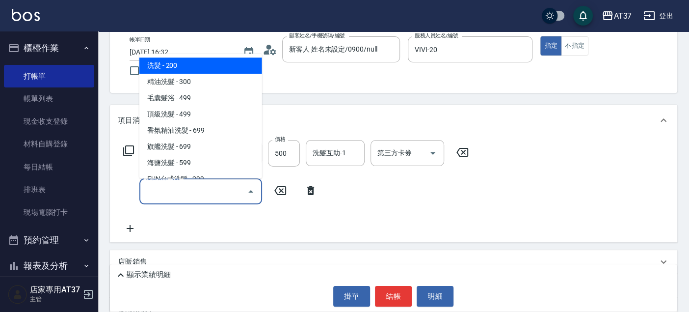
click at [181, 188] on input "服務名稱/代號" at bounding box center [193, 191] width 99 height 17
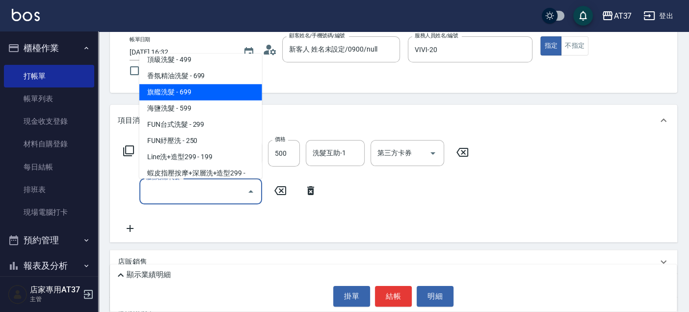
click at [199, 96] on span "旗艦洗髮 - 699" at bounding box center [200, 92] width 123 height 16
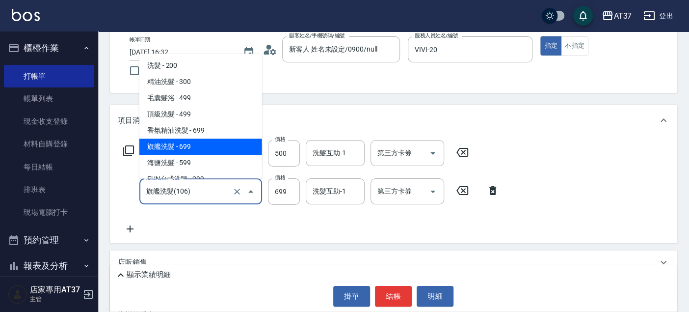
click at [225, 194] on input "旗艦洗髮(106)" at bounding box center [187, 191] width 86 height 17
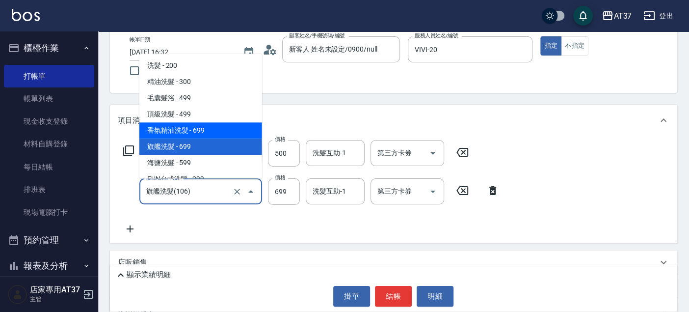
click at [188, 131] on span "香氛精油洗髮 - 699" at bounding box center [200, 130] width 123 height 16
type input "香氛精油洗髮(105)"
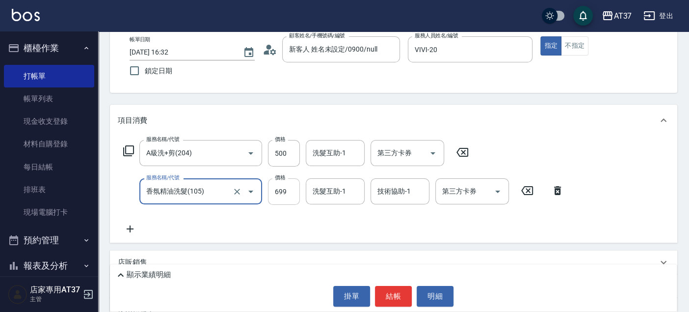
click at [290, 193] on input "699" at bounding box center [284, 191] width 32 height 26
click at [285, 194] on input "699" at bounding box center [284, 191] width 32 height 26
type input "700"
click at [319, 184] on input "洗髮互助-1" at bounding box center [335, 191] width 50 height 17
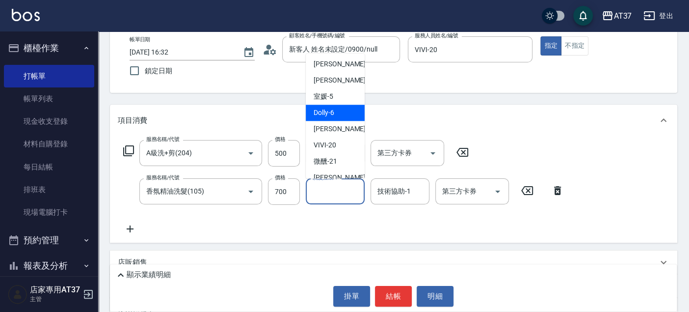
scroll to position [109, 0]
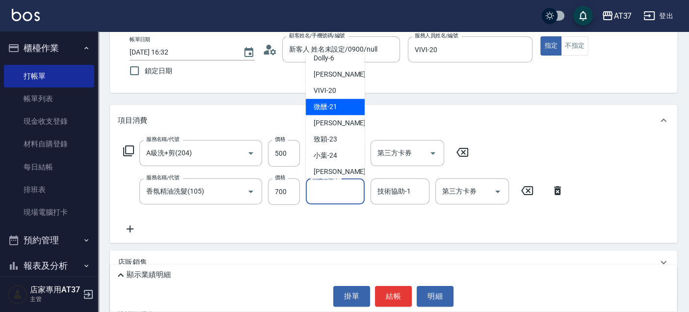
click at [344, 115] on div "微醺 -21" at bounding box center [335, 107] width 59 height 16
type input "微醺-21"
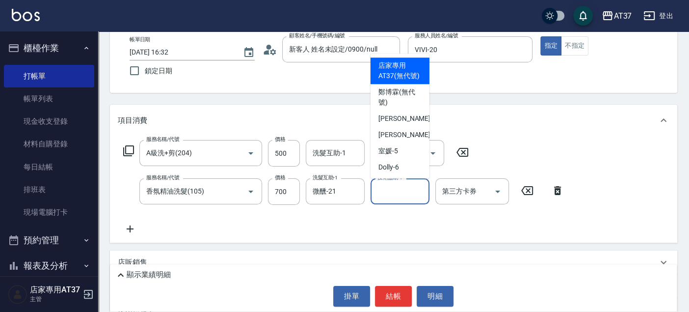
click at [412, 193] on input "技術協助-1" at bounding box center [400, 191] width 50 height 17
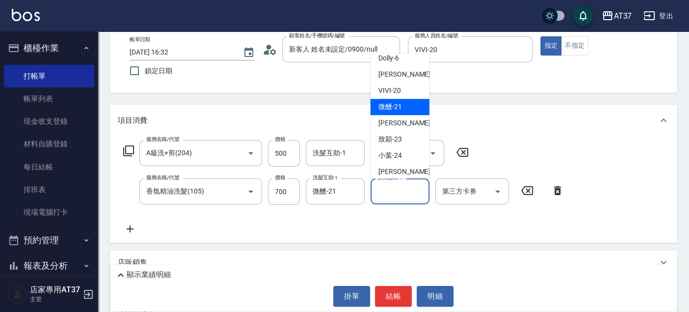
click at [404, 115] on div "微醺 -21" at bounding box center [399, 107] width 59 height 16
type input "微醺-21"
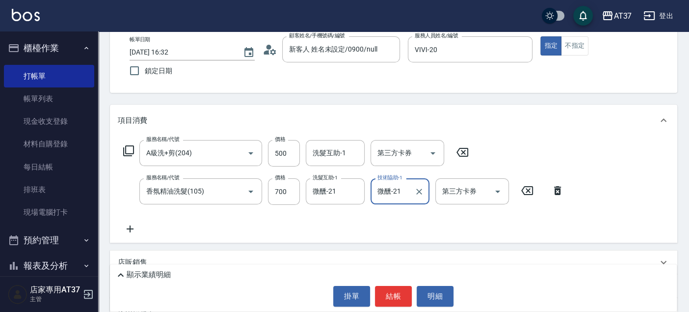
click at [132, 226] on icon at bounding box center [130, 229] width 25 height 12
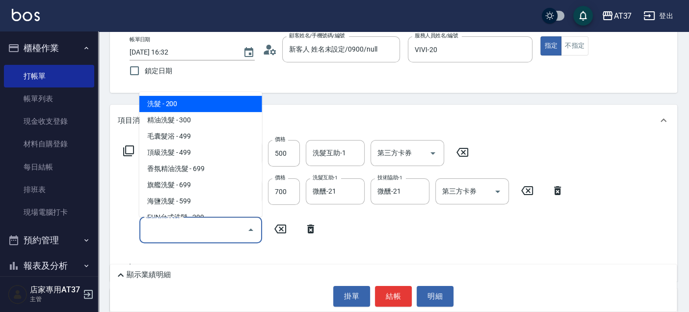
click at [169, 225] on input "服務名稱/代號" at bounding box center [193, 229] width 99 height 17
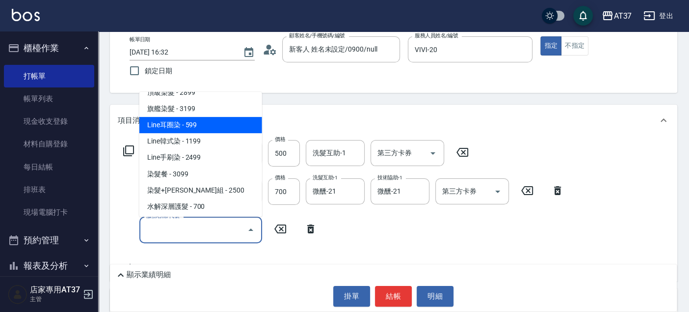
scroll to position [1036, 0]
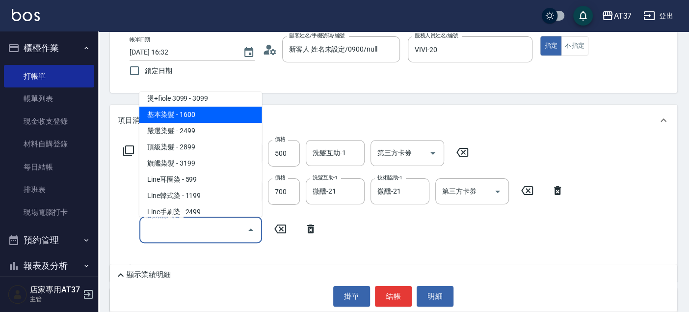
click at [205, 117] on span "基本染髮 - 1600" at bounding box center [200, 114] width 123 height 16
type input "基本染髮(401)"
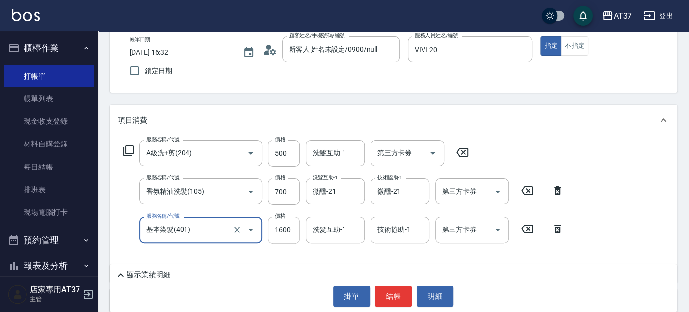
click at [292, 231] on input "1600" at bounding box center [284, 229] width 32 height 26
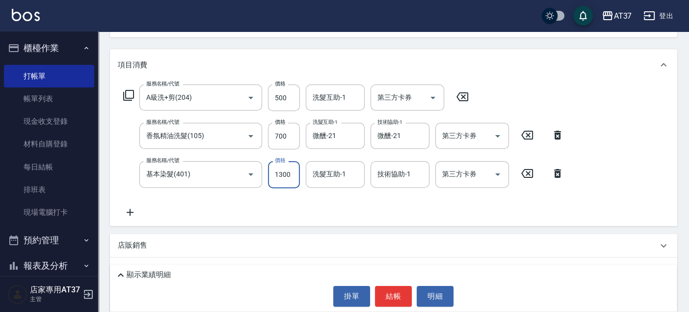
scroll to position [39, 0]
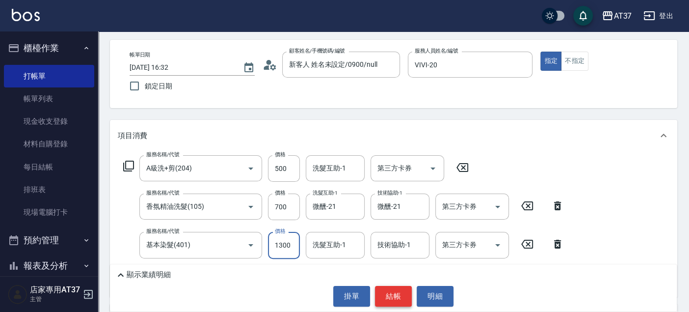
type input "1300"
click at [401, 296] on button "結帳" at bounding box center [393, 296] width 37 height 21
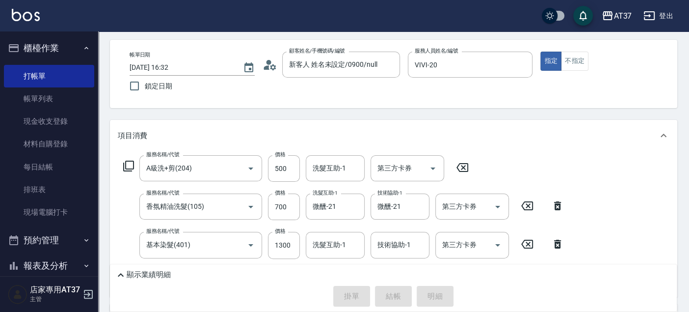
type input "[DATE] 16:34"
